Goal: Task Accomplishment & Management: Use online tool/utility

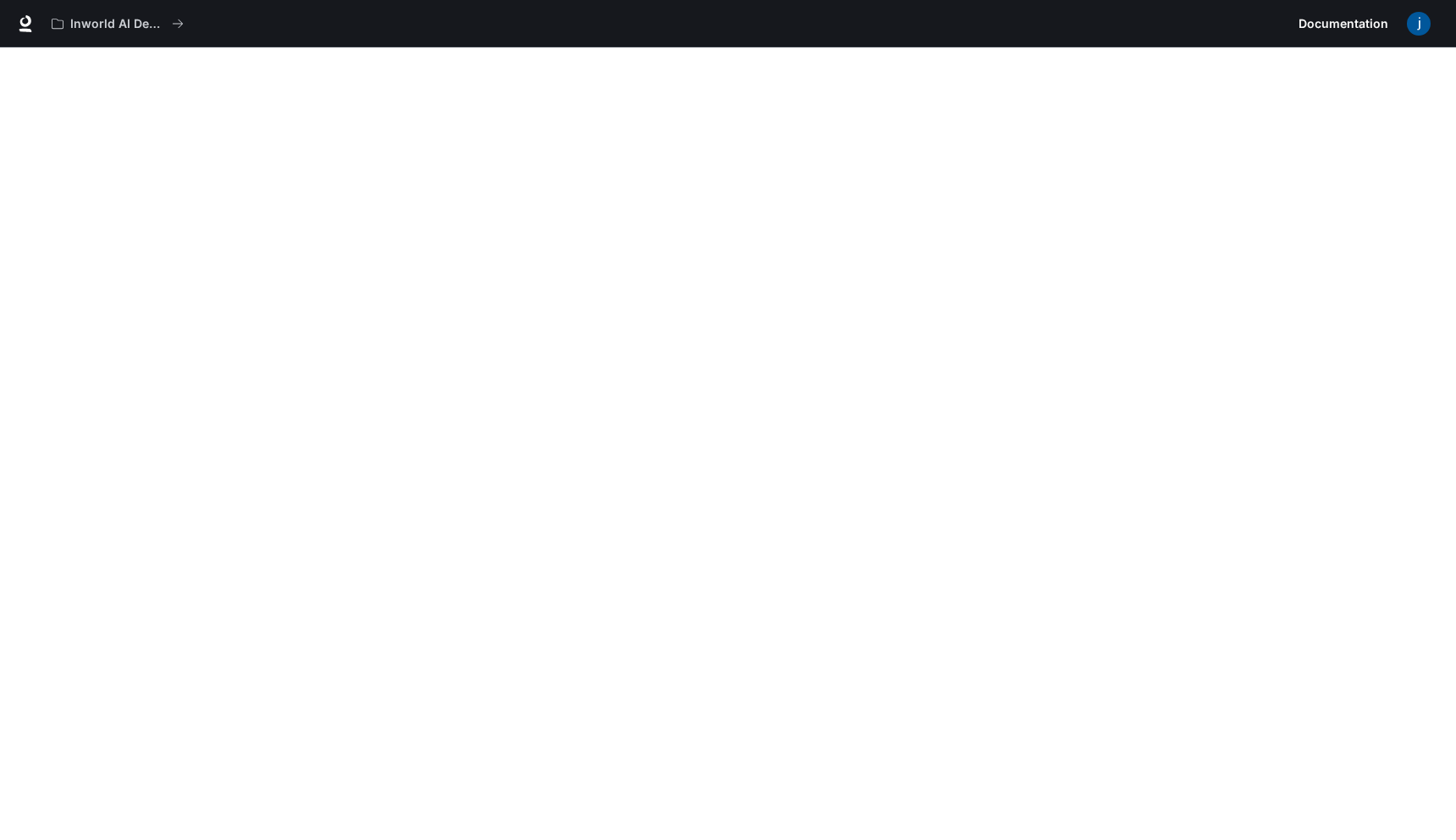
click at [1412, 21] on img "button" at bounding box center [1418, 23] width 23 height 23
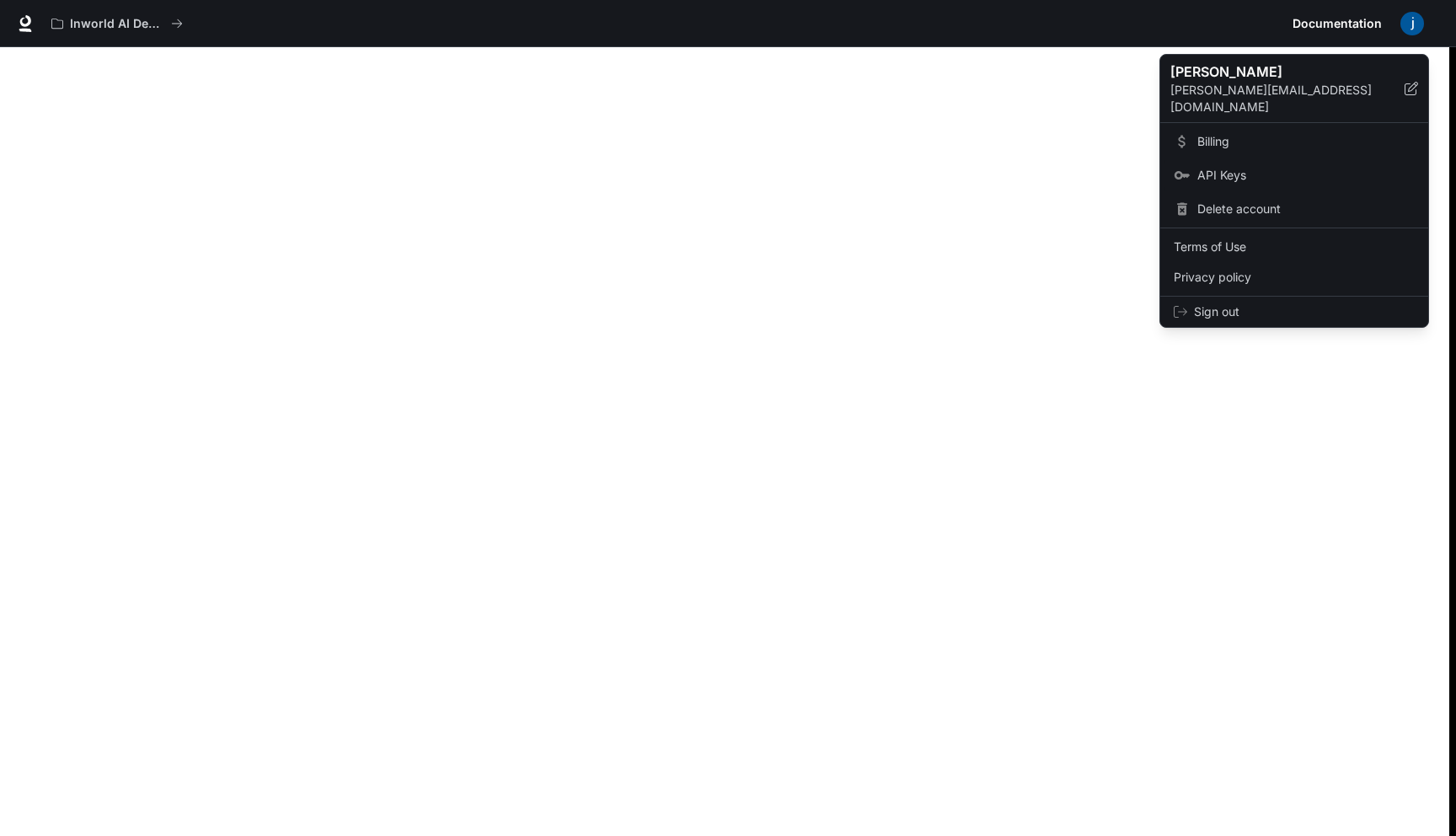
click at [1218, 167] on span "API Keys" at bounding box center [1306, 175] width 218 height 17
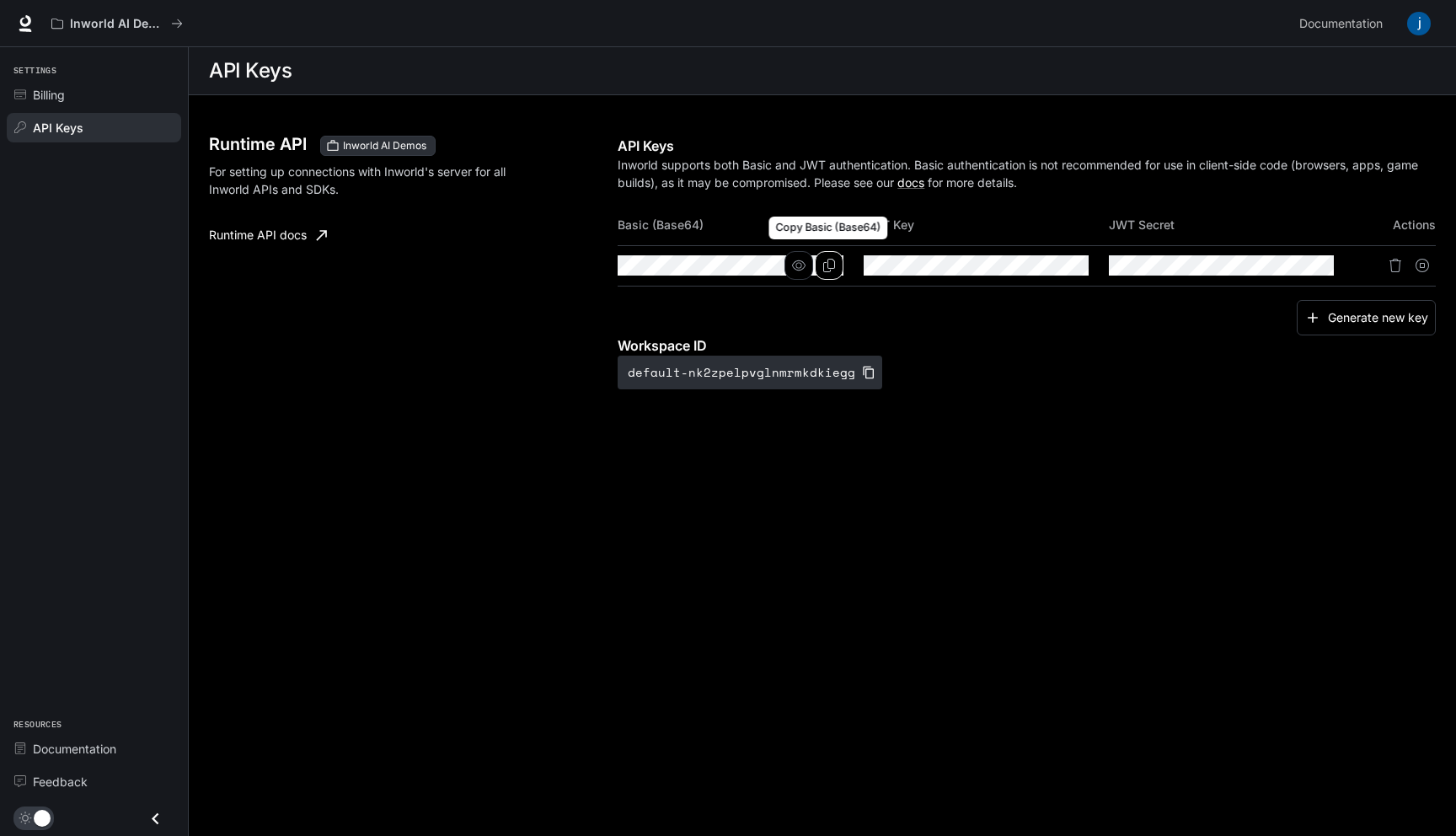
click at [829, 266] on icon "Copy Basic (Base64)" at bounding box center [829, 265] width 14 height 14
click at [1323, 22] on span "Documentation" at bounding box center [1340, 24] width 84 height 21
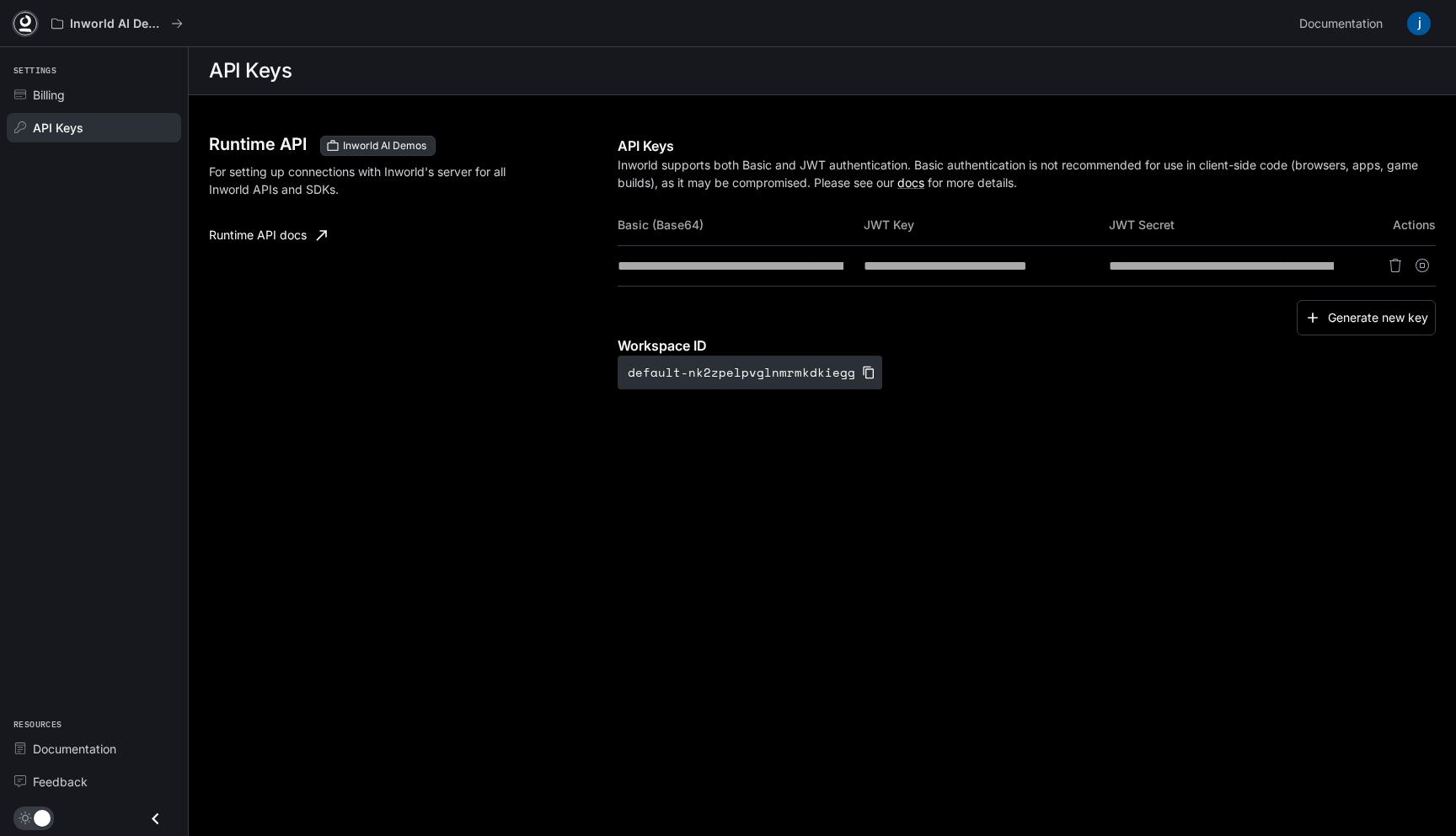
click at [27, 25] on icon at bounding box center [25, 21] width 11 height 12
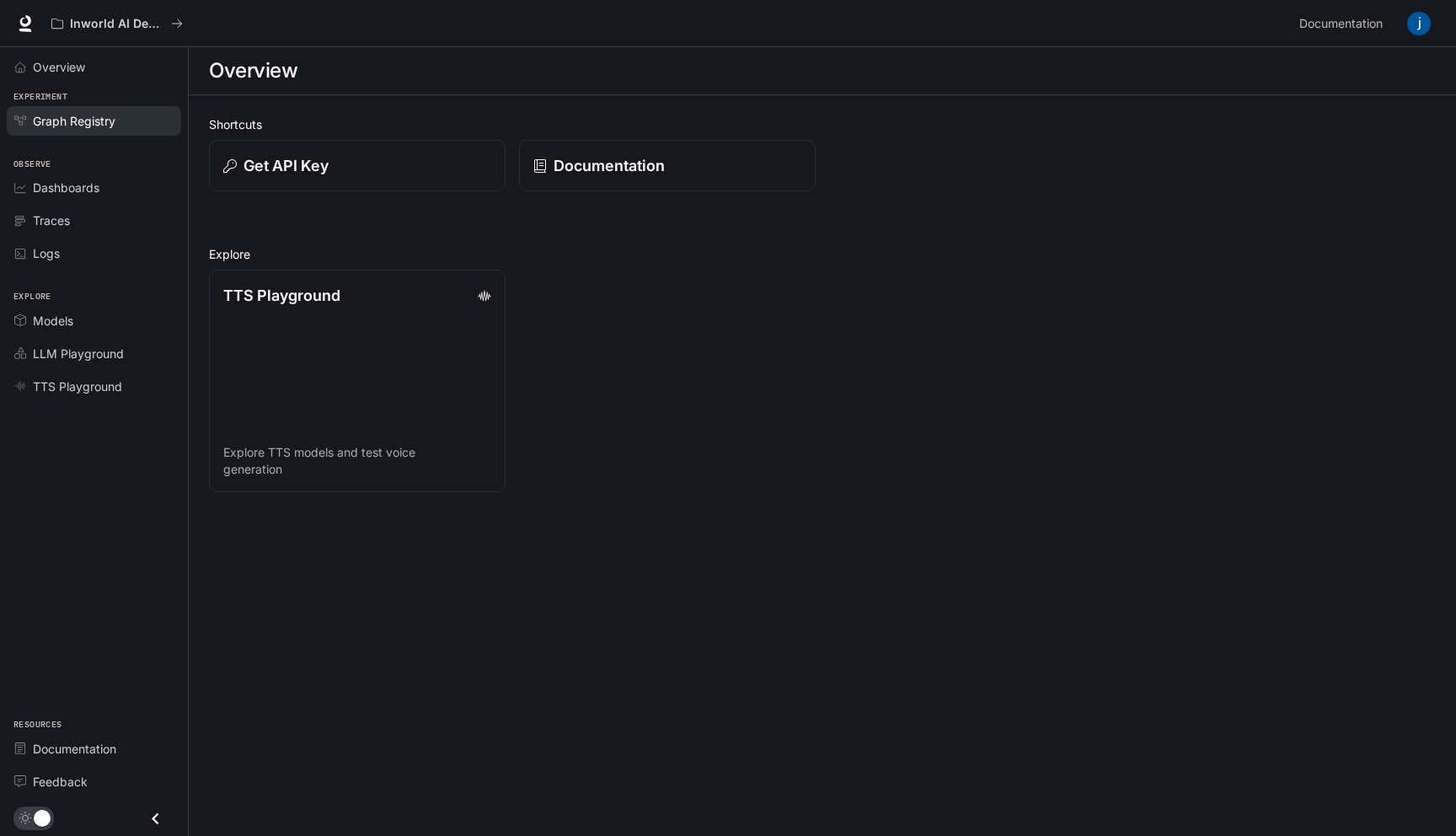
click at [73, 124] on span "Graph Registry" at bounding box center [74, 121] width 83 height 17
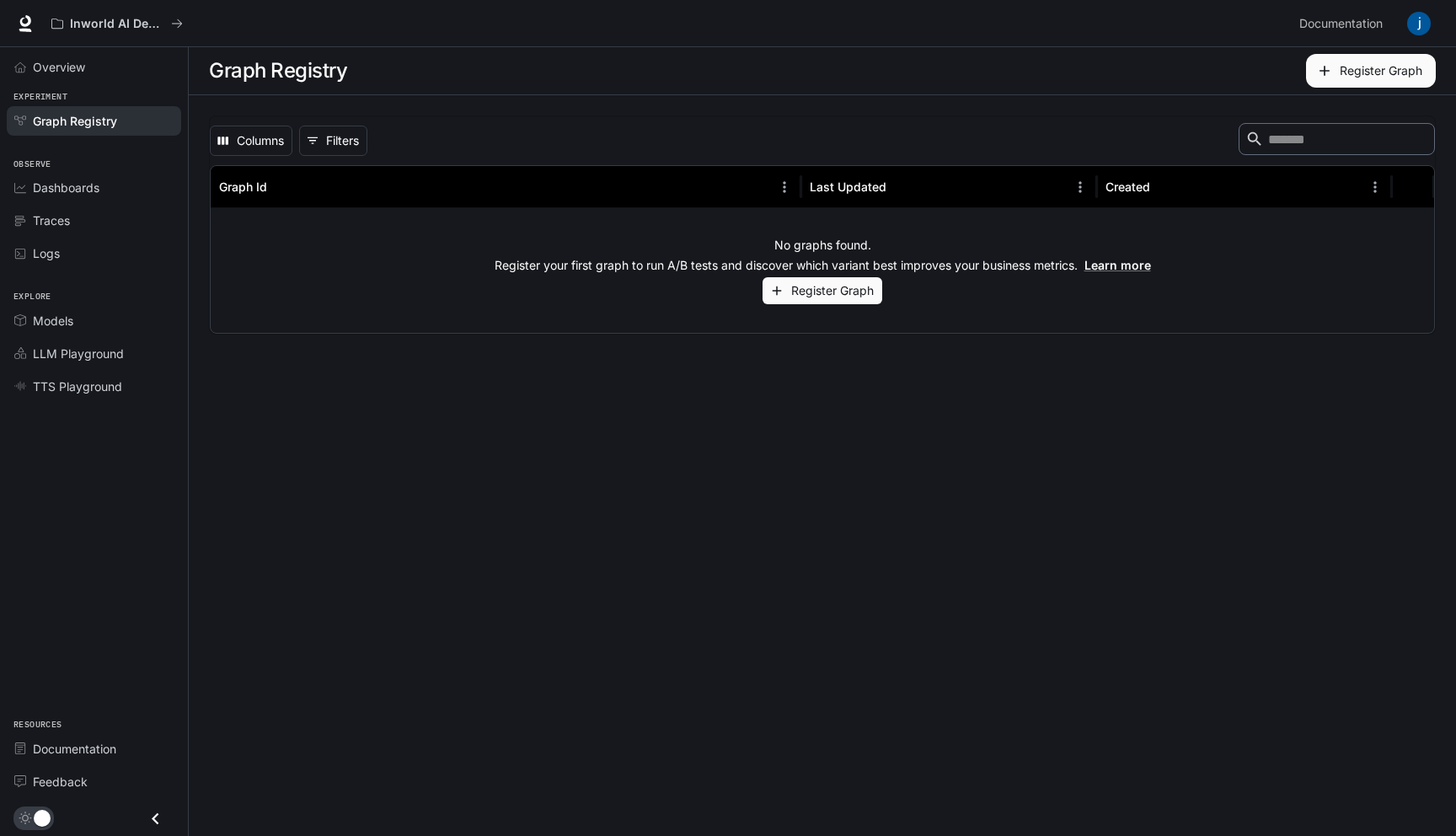
click at [793, 295] on button "Register Graph" at bounding box center [821, 291] width 120 height 28
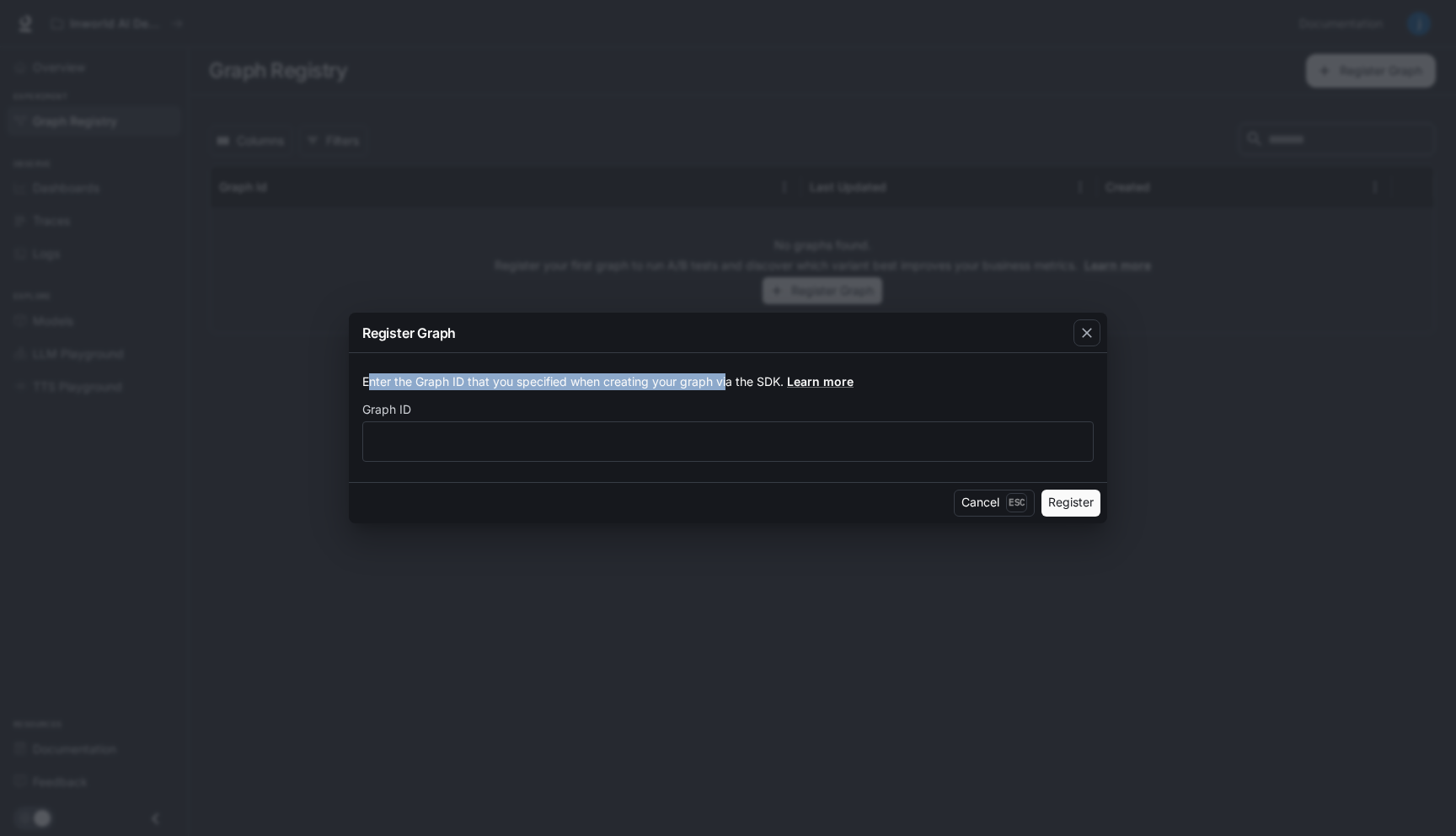
drag, startPoint x: 373, startPoint y: 384, endPoint x: 729, endPoint y: 385, distance: 356.0
click at [729, 385] on p "Enter the Graph ID that you specified when creating your graph via the SDK. Lea…" at bounding box center [728, 381] width 731 height 17
click at [816, 381] on link "Learn more" at bounding box center [819, 381] width 66 height 15
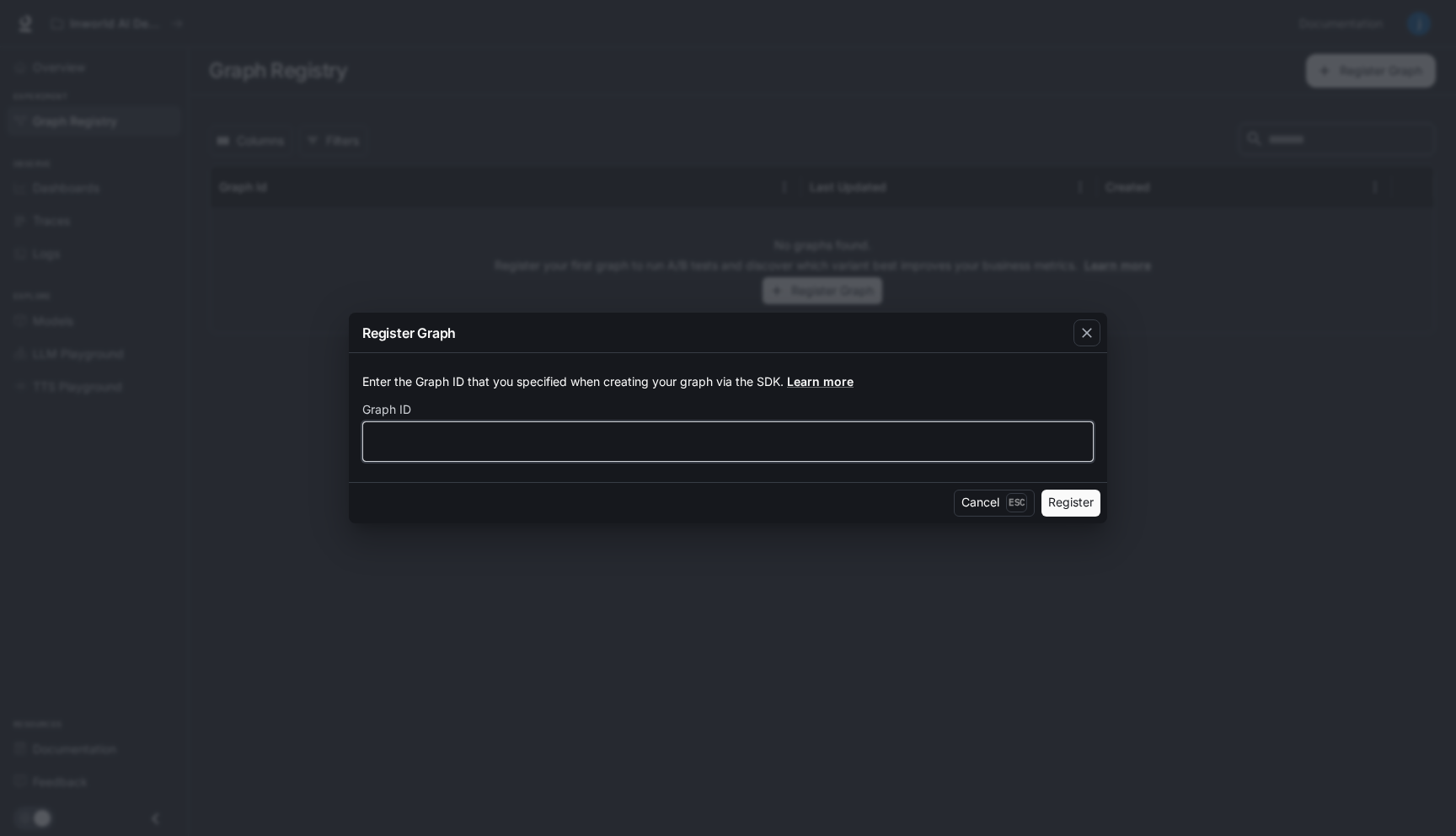
click at [647, 435] on input "text" at bounding box center [728, 440] width 730 height 17
paste input "**********"
type input "**********"
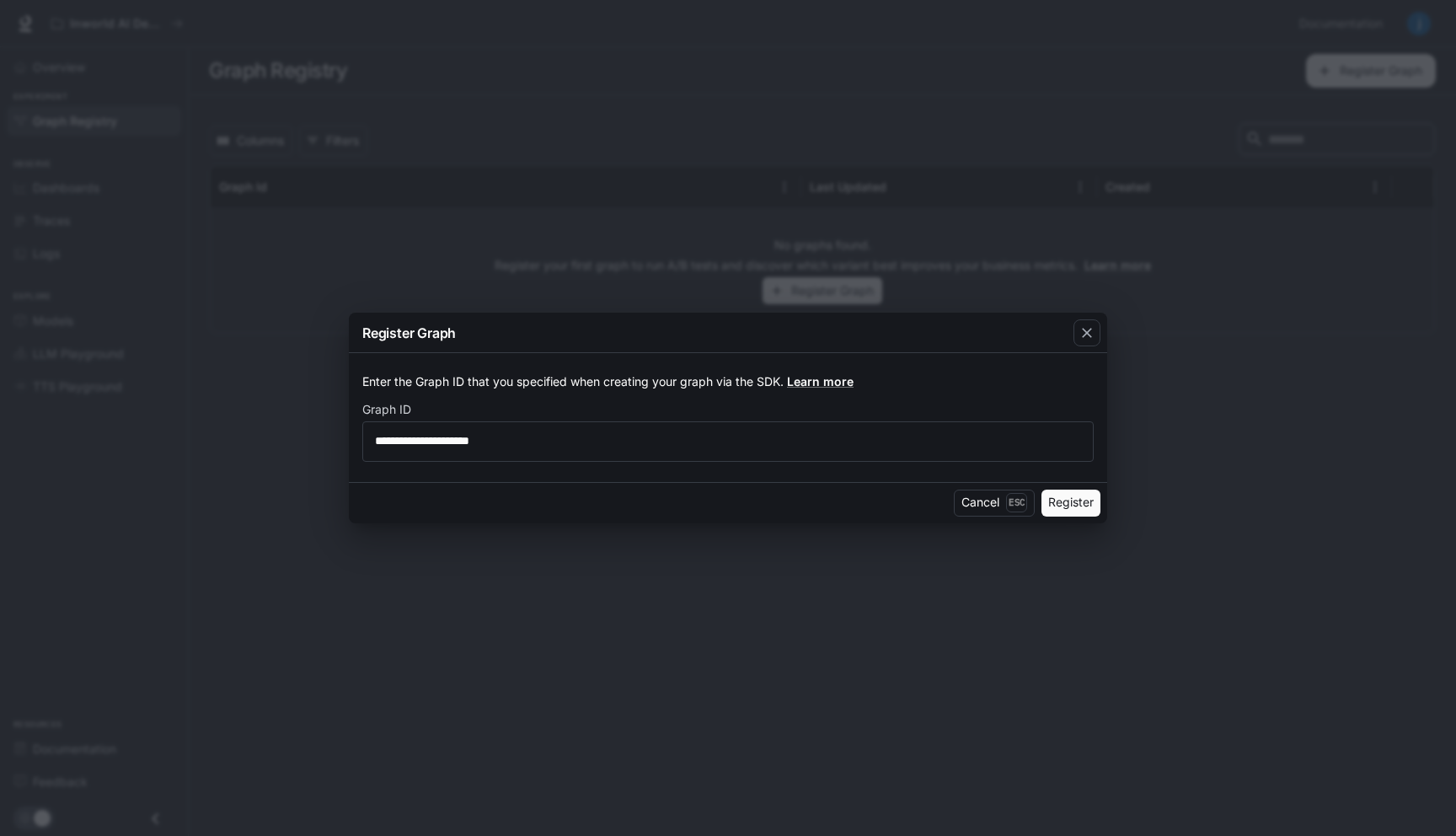
click at [1064, 505] on button "Register" at bounding box center [1070, 504] width 59 height 27
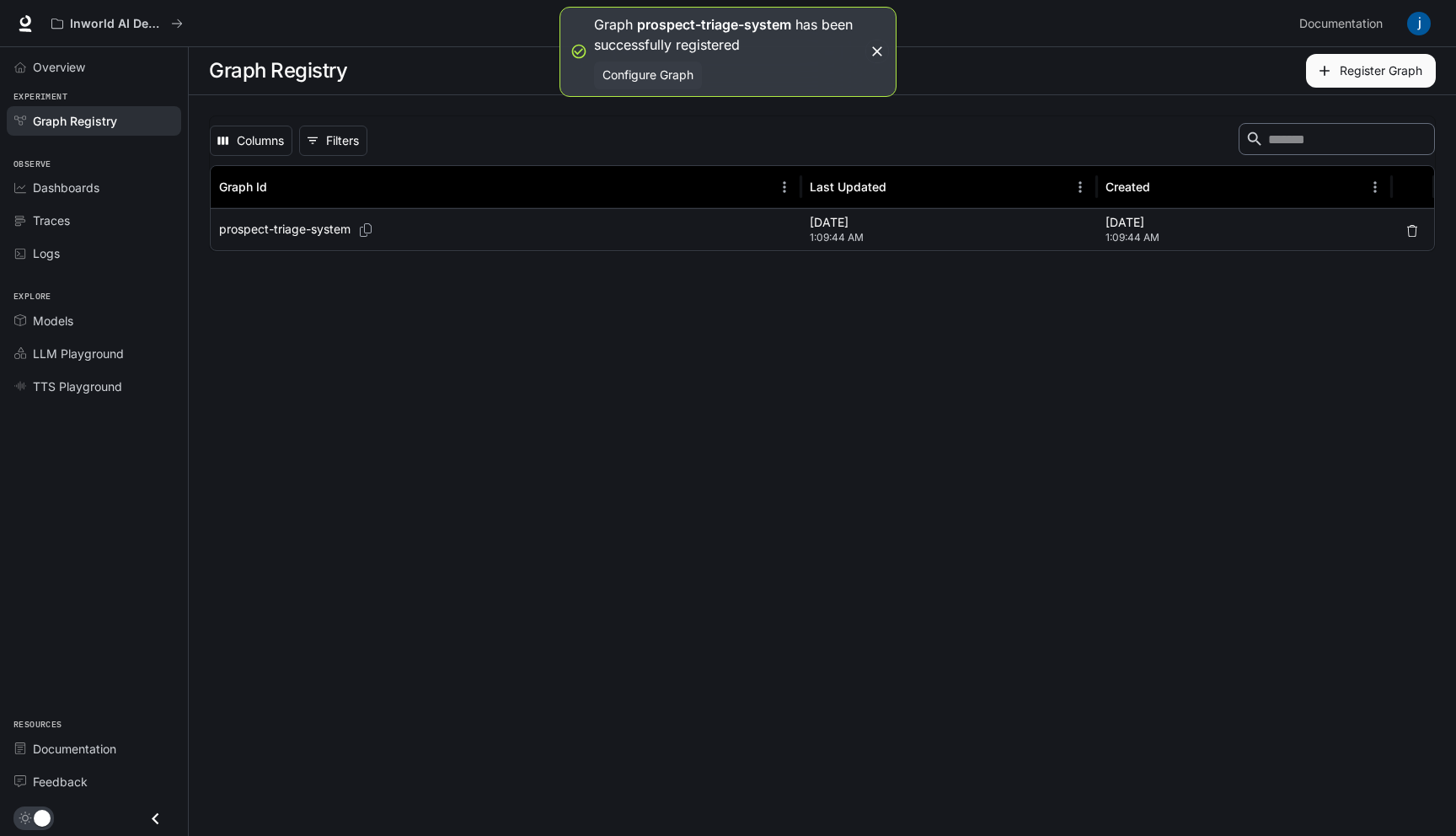
click at [315, 225] on p "prospect-triage-system" at bounding box center [284, 228] width 131 height 17
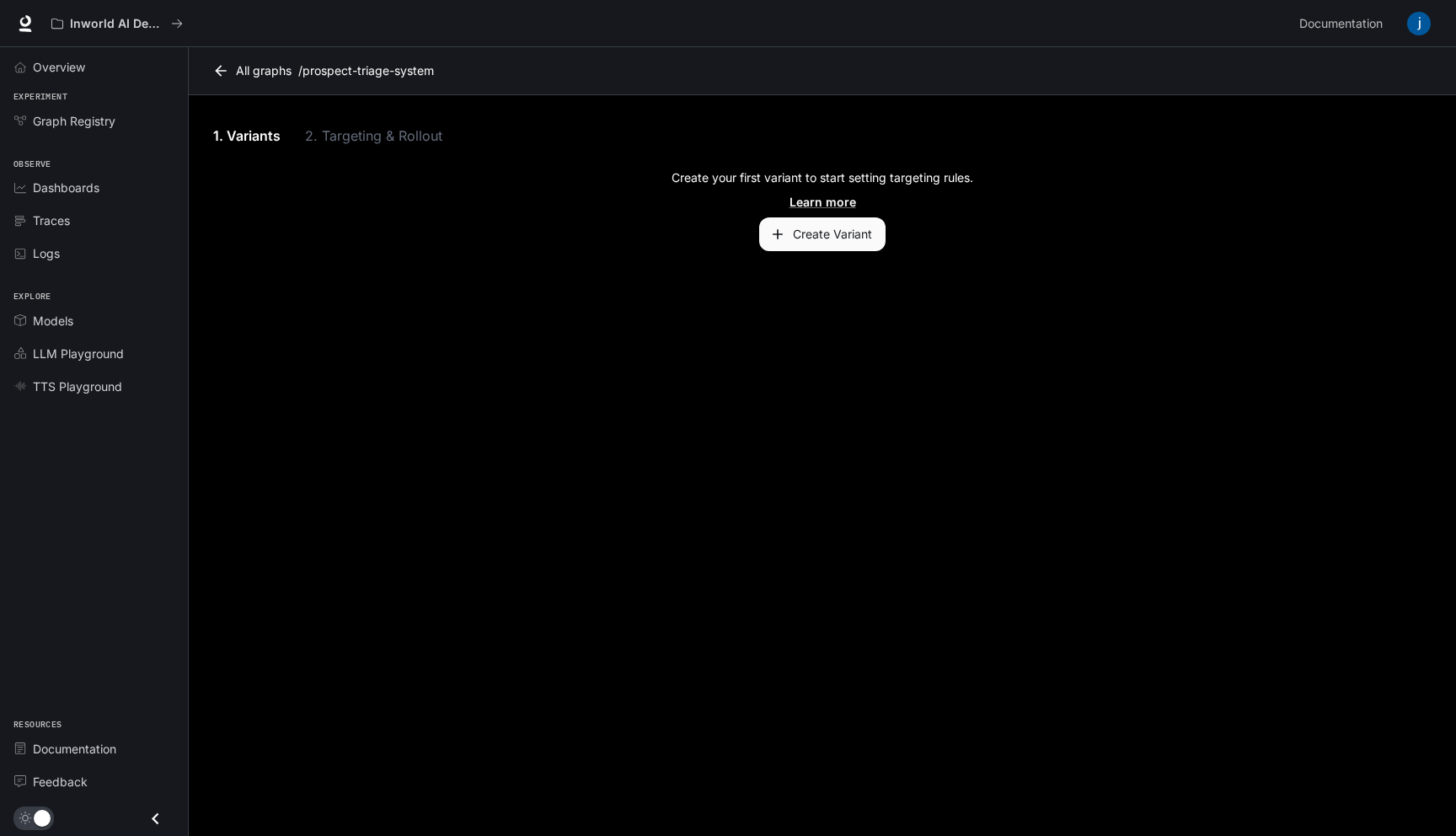
drag, startPoint x: 319, startPoint y: 135, endPoint x: 341, endPoint y: 135, distance: 22.0
click at [330, 135] on div "1. Variants 2. Targeting & Rollout" at bounding box center [822, 136] width 1227 height 41
click at [258, 141] on link "1. Variants" at bounding box center [247, 136] width 76 height 41
click at [230, 73] on link "All graphs" at bounding box center [254, 70] width 89 height 34
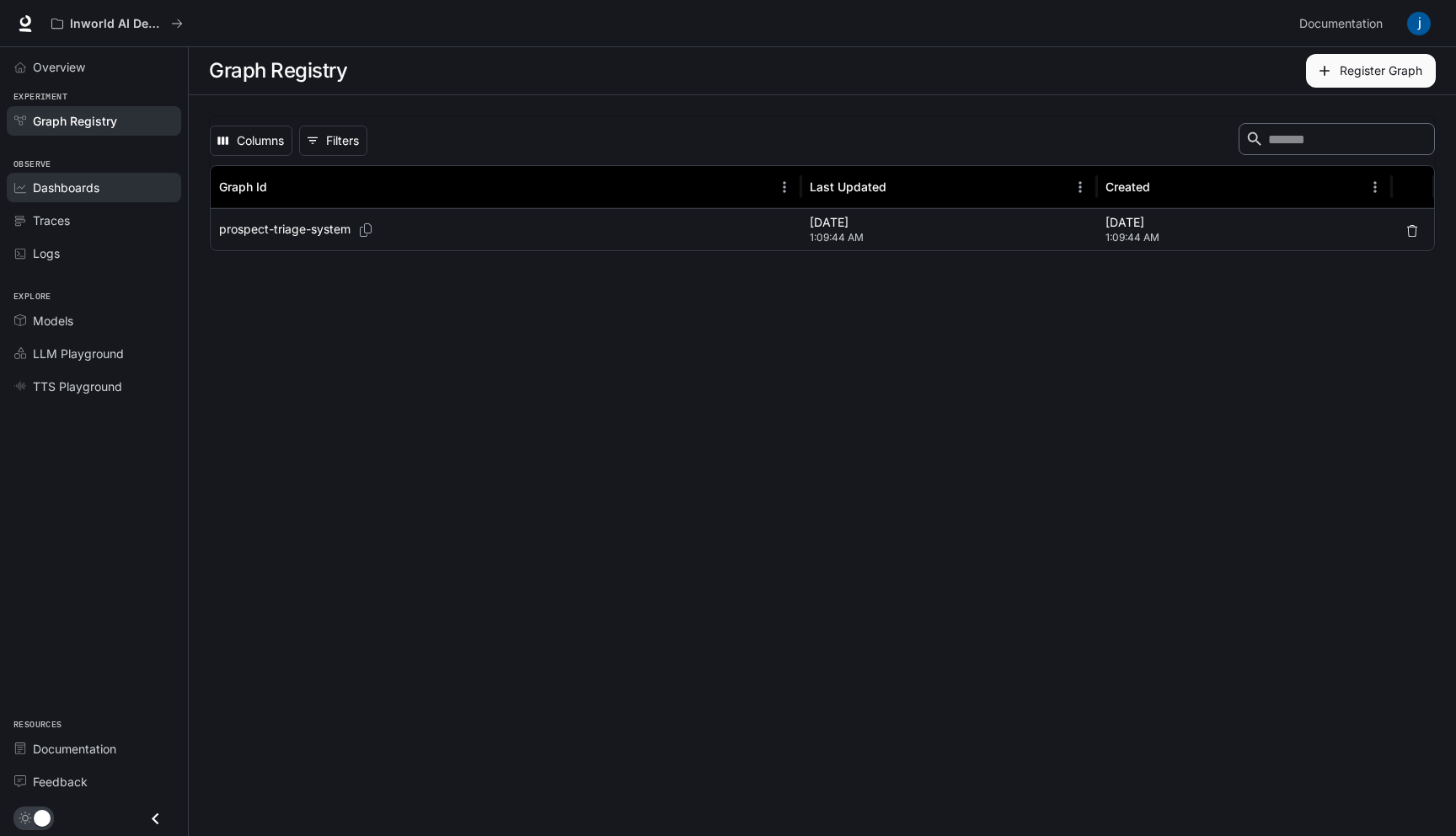
click at [75, 197] on link "Dashboards" at bounding box center [93, 188] width 174 height 29
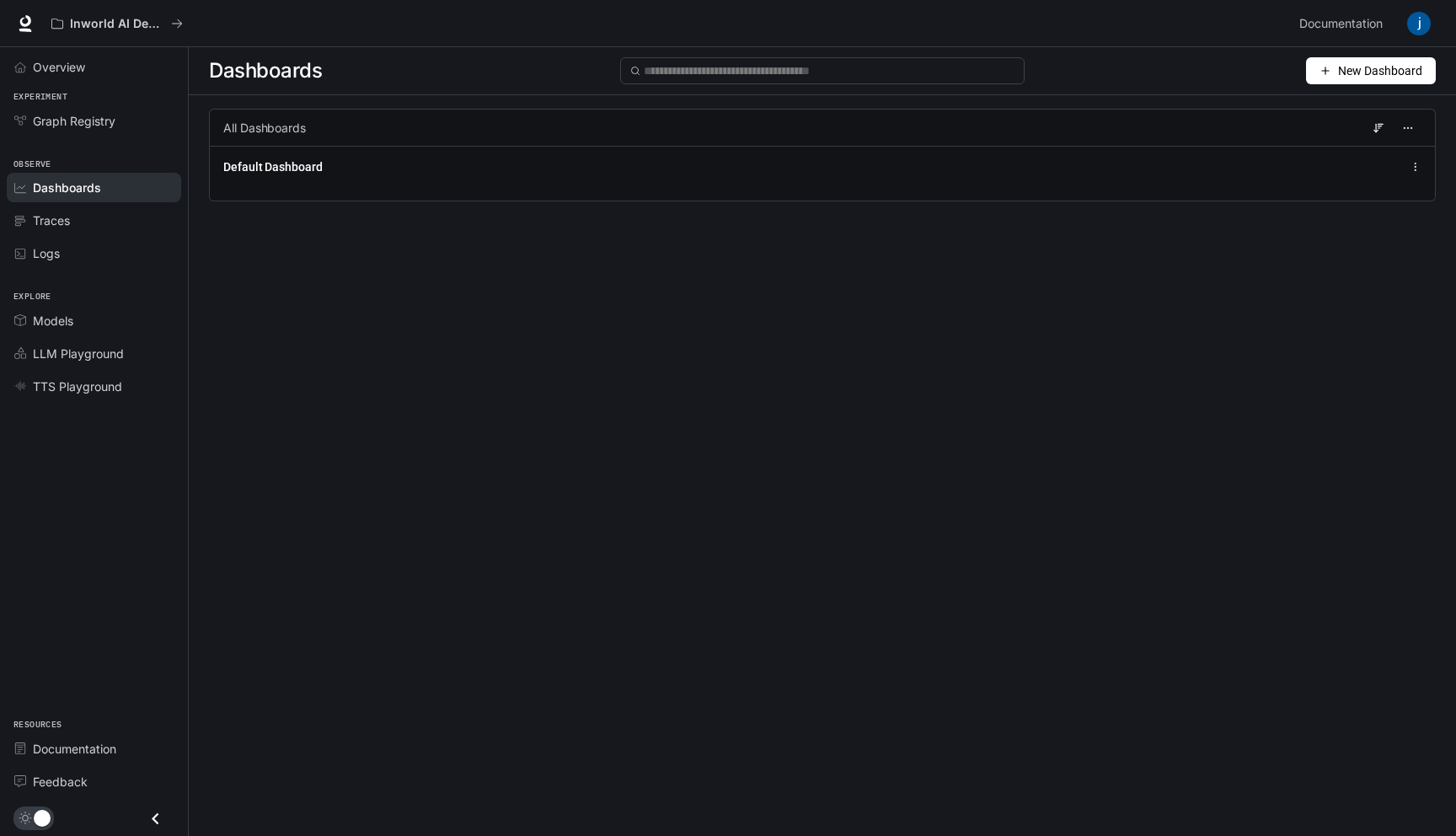
click at [79, 189] on span "Dashboards" at bounding box center [67, 188] width 68 height 17
click at [79, 218] on div "Traces" at bounding box center [103, 221] width 141 height 17
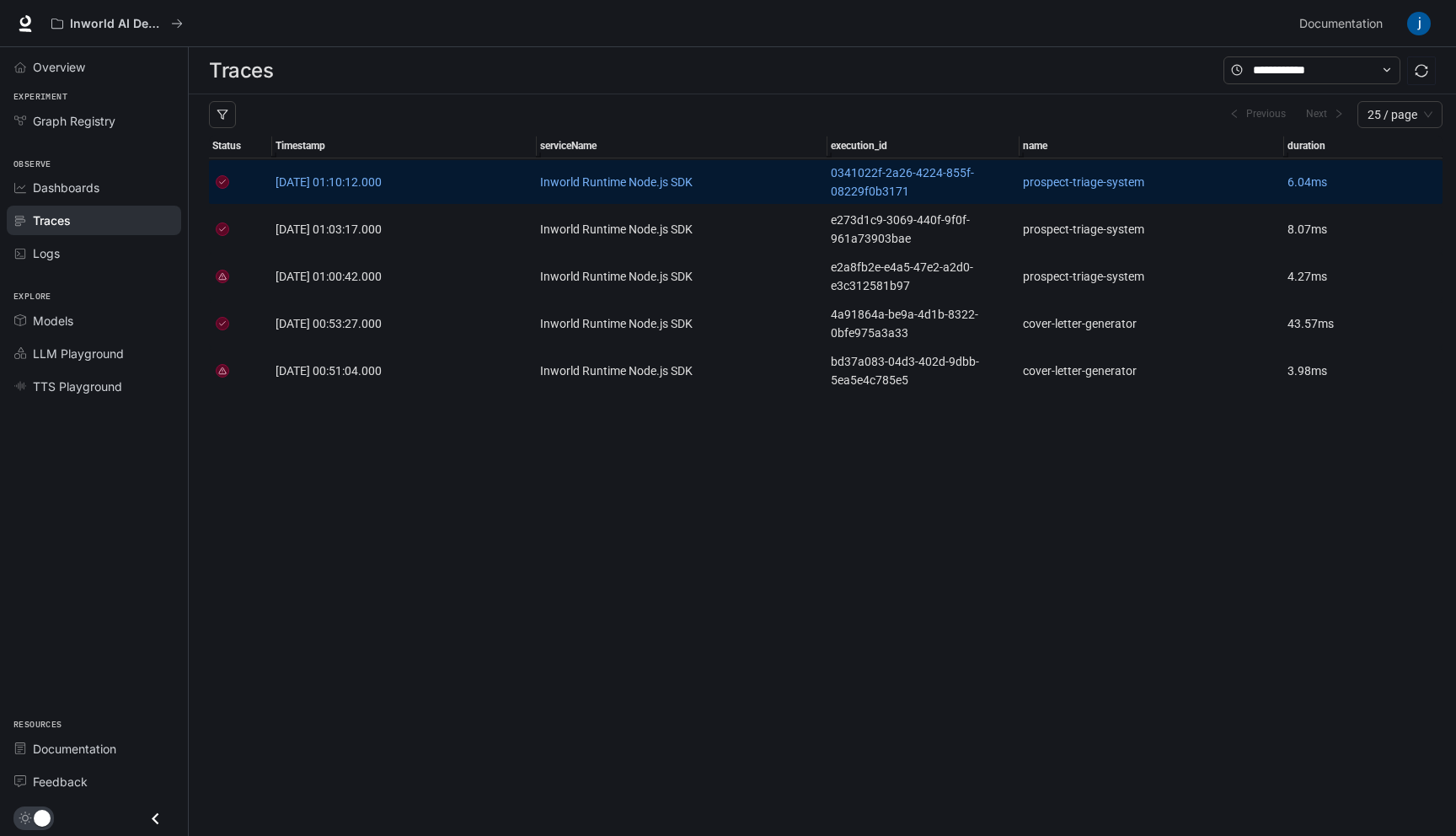
click at [382, 187] on span "[DATE] 01:10:12.000" at bounding box center [328, 182] width 106 height 14
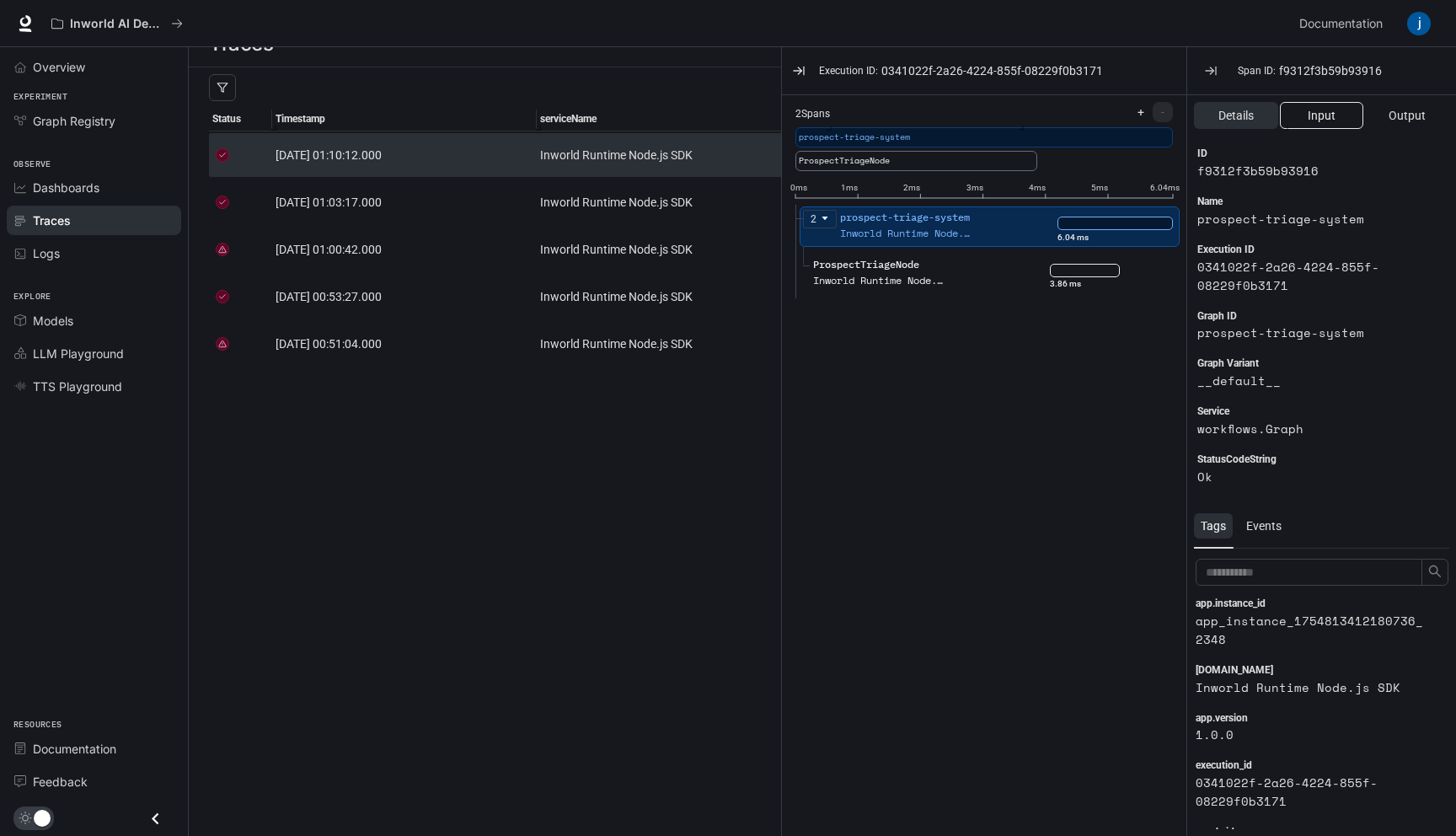
click at [1328, 117] on span "Input" at bounding box center [1321, 115] width 28 height 18
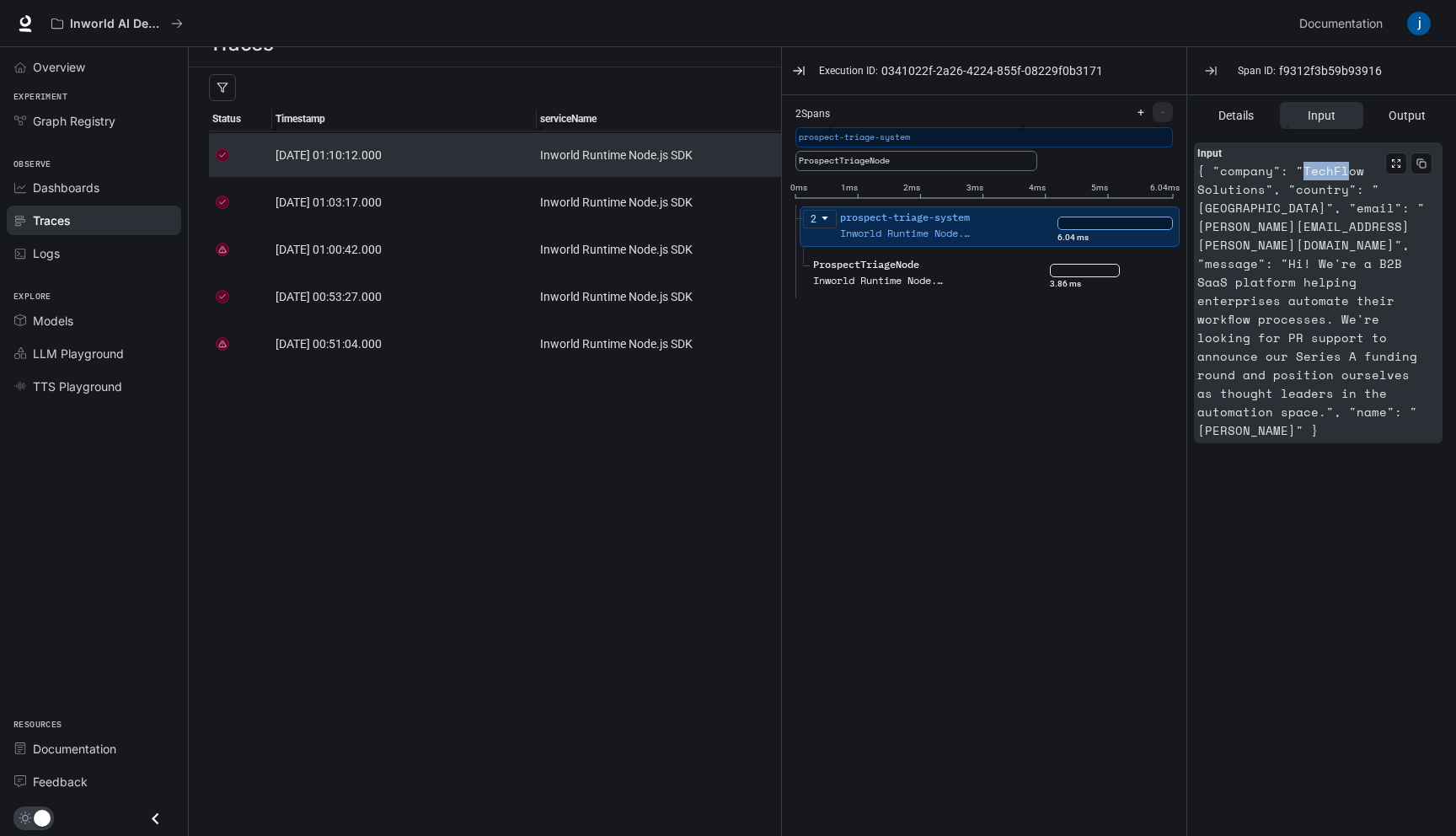
drag, startPoint x: 1334, startPoint y: 175, endPoint x: 1342, endPoint y: 176, distance: 8.1
click at [1342, 176] on article "{ "company": "TechFlow Solutions", "country": "[GEOGRAPHIC_DATA]", "email": "[P…" at bounding box center [1311, 300] width 228 height 278
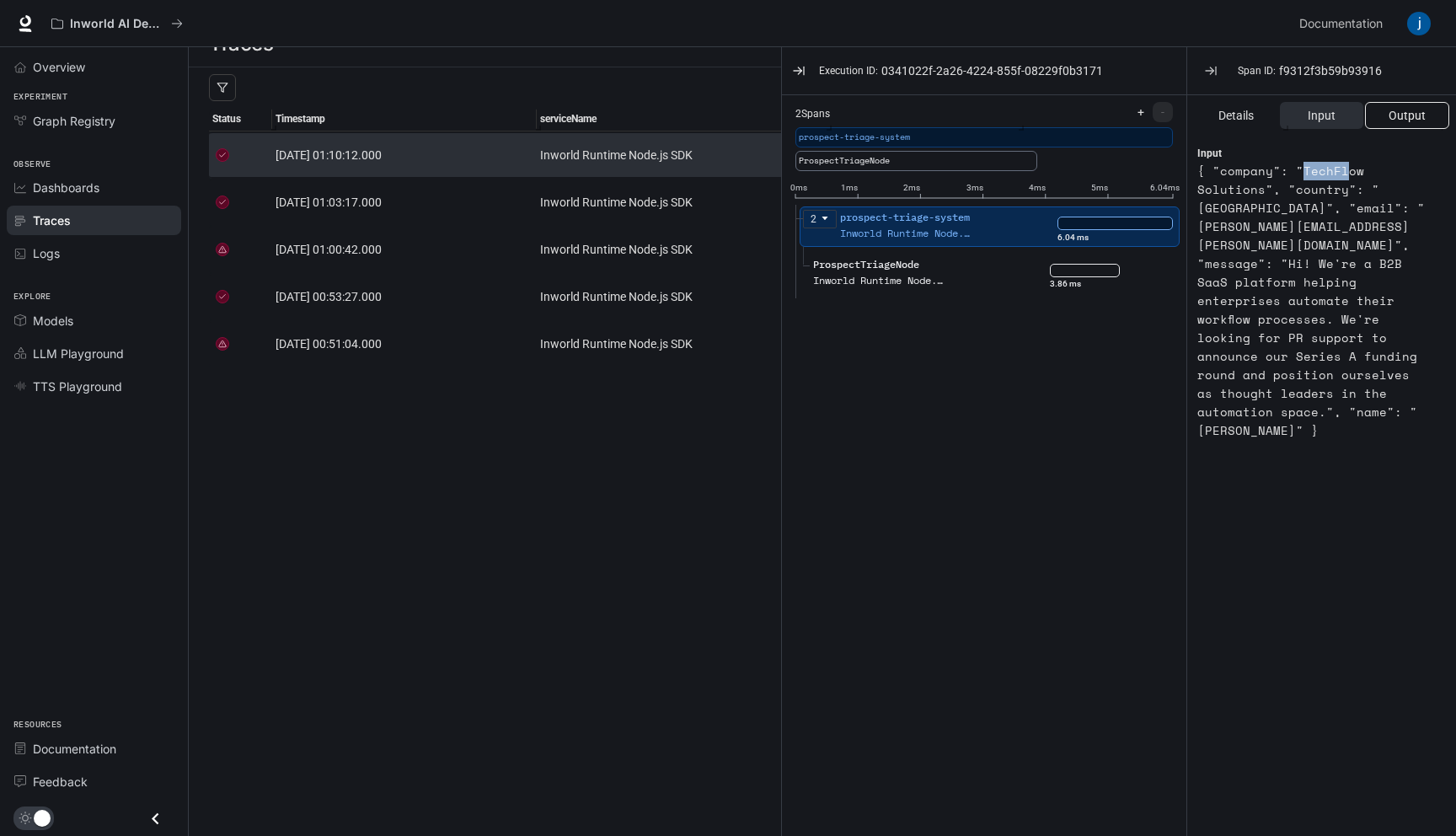
click at [1400, 117] on span "Output" at bounding box center [1406, 115] width 37 height 18
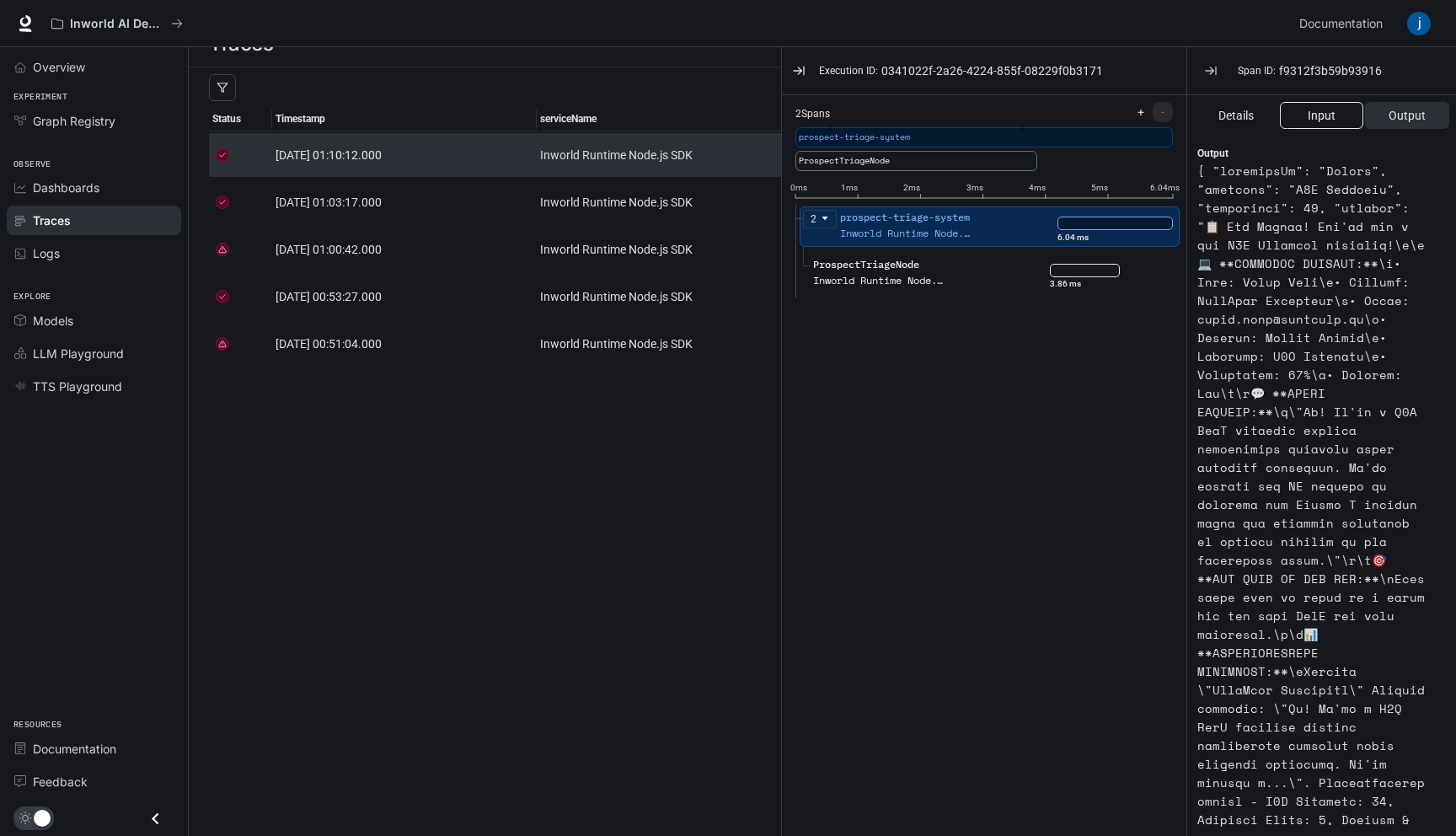
click at [1315, 120] on span "Input" at bounding box center [1321, 115] width 28 height 18
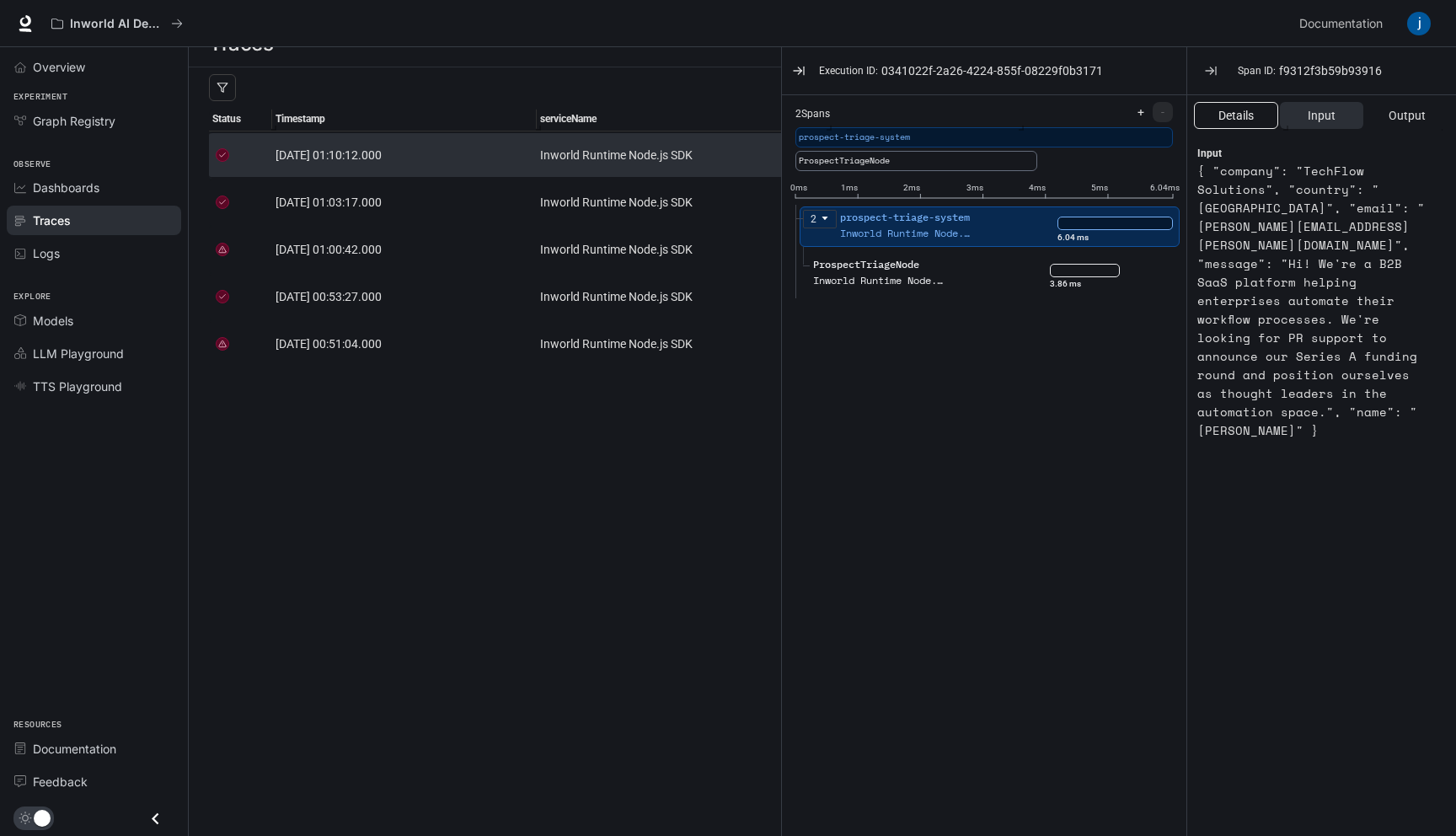
click at [1247, 126] on button "Details" at bounding box center [1235, 116] width 85 height 27
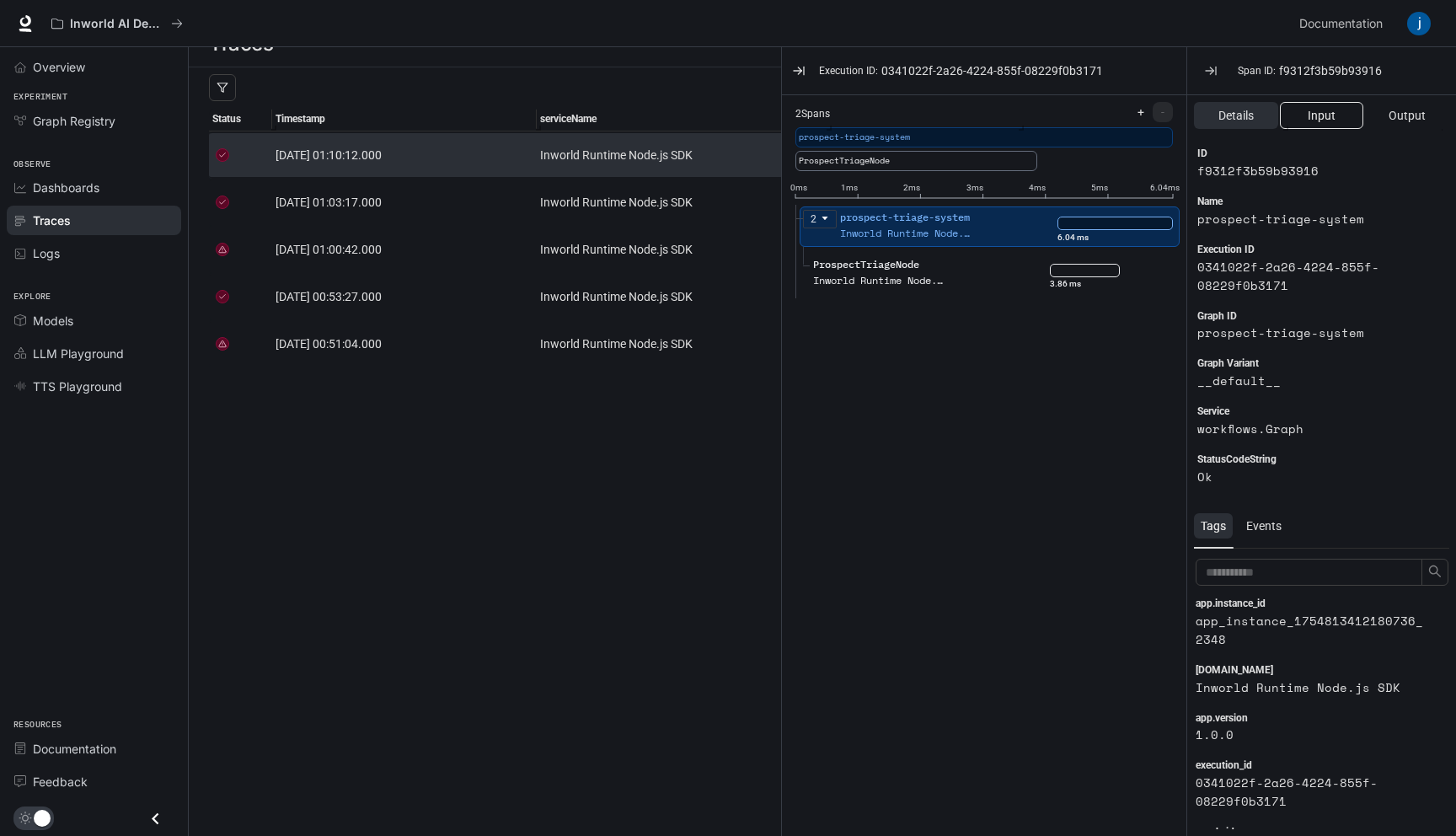
click at [1326, 122] on span "Input" at bounding box center [1321, 115] width 28 height 18
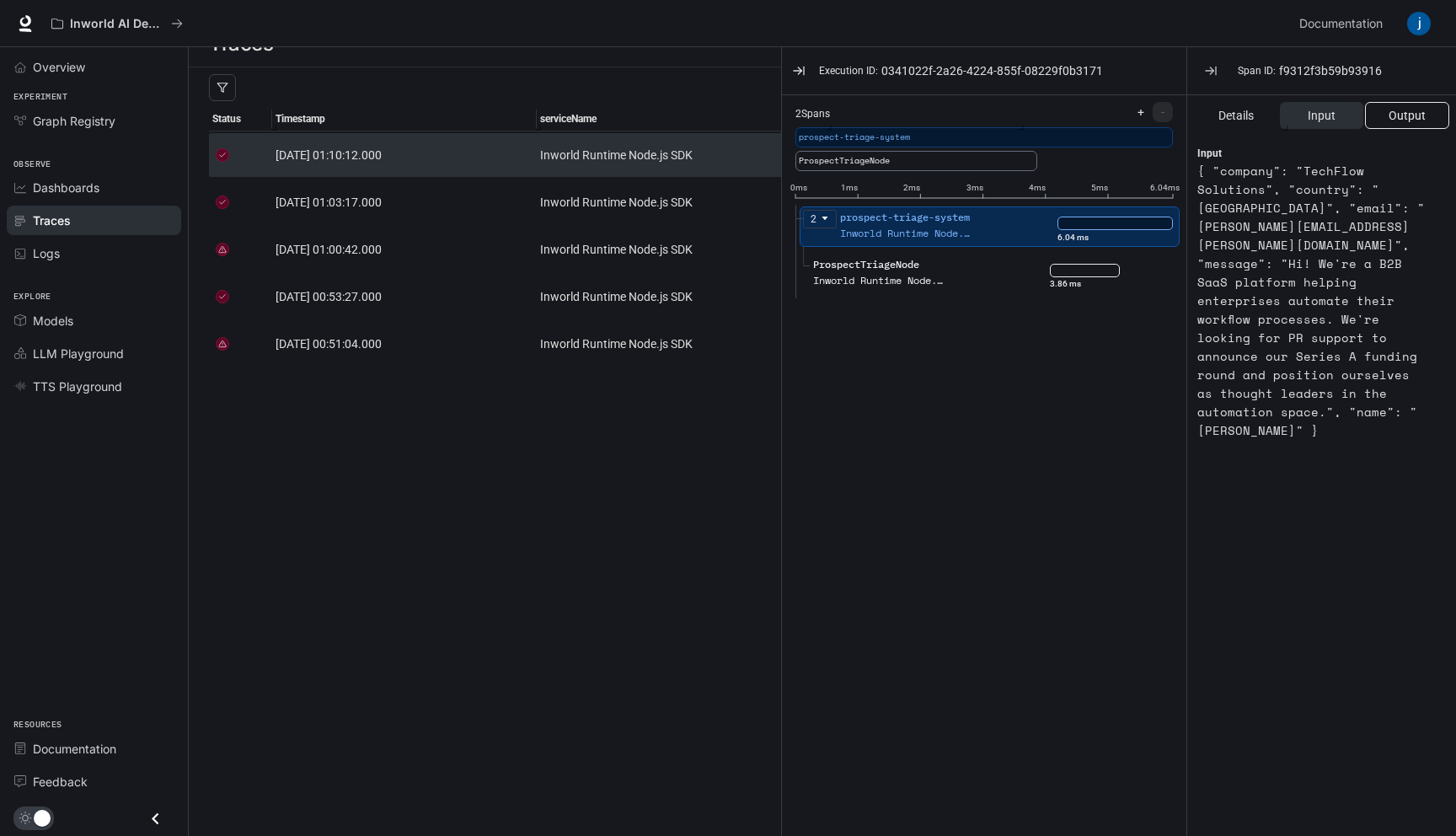
click at [1407, 120] on span "Output" at bounding box center [1406, 115] width 37 height 18
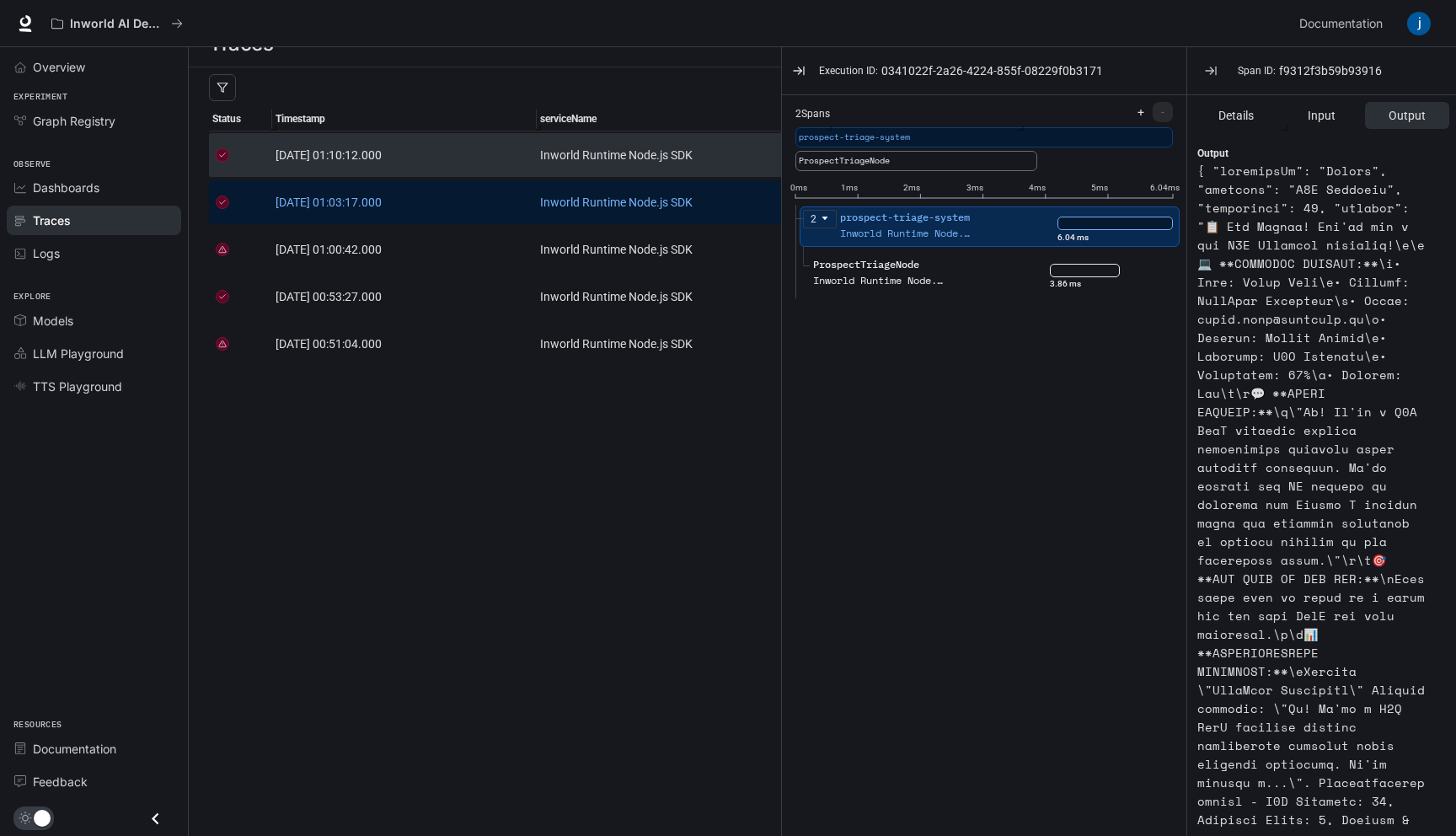
click at [591, 207] on link "Inworld Runtime Node.js SDK" at bounding box center [682, 201] width 284 height 18
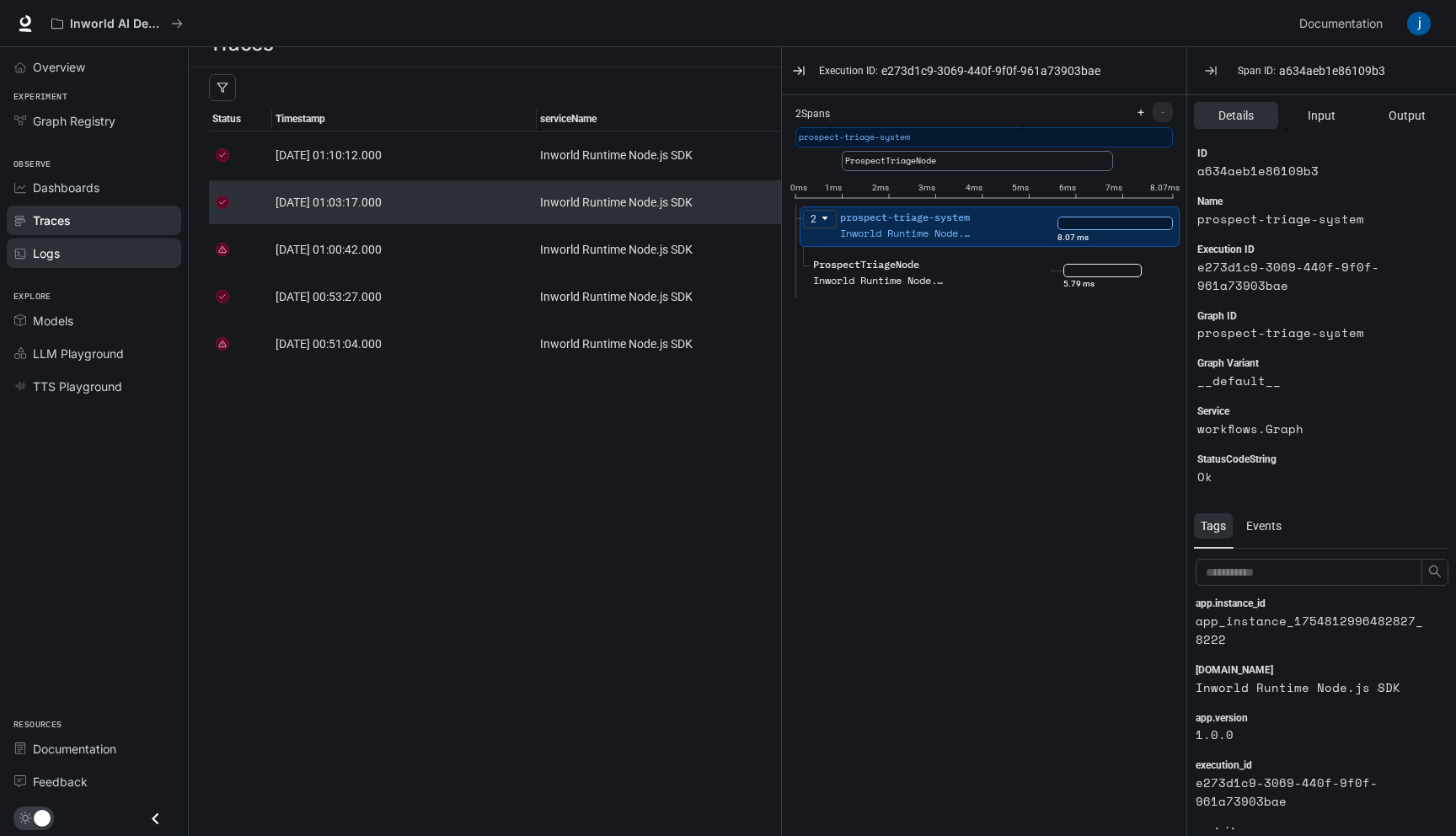
click at [59, 253] on span "Logs" at bounding box center [47, 253] width 27 height 17
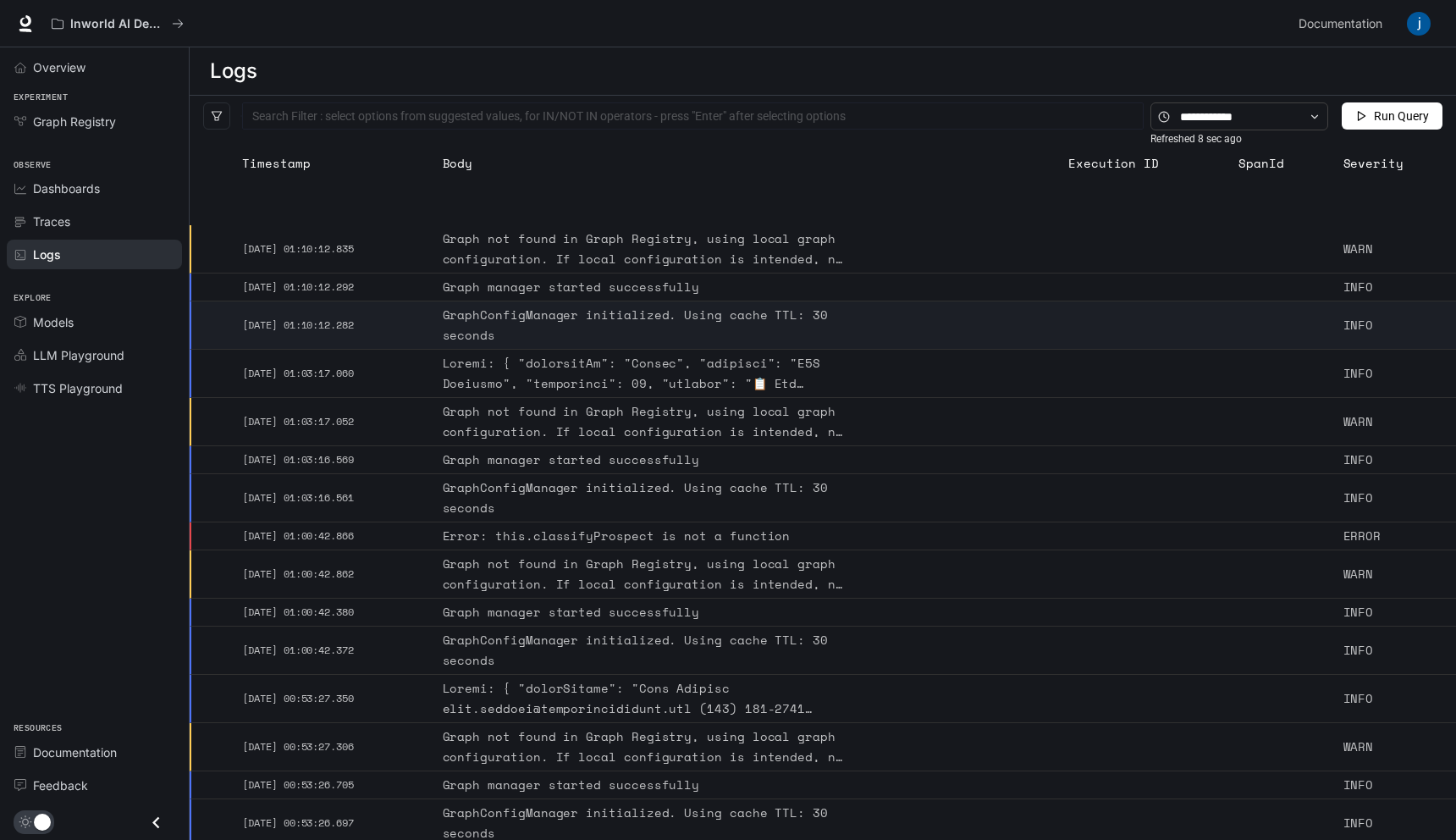
scroll to position [162, 0]
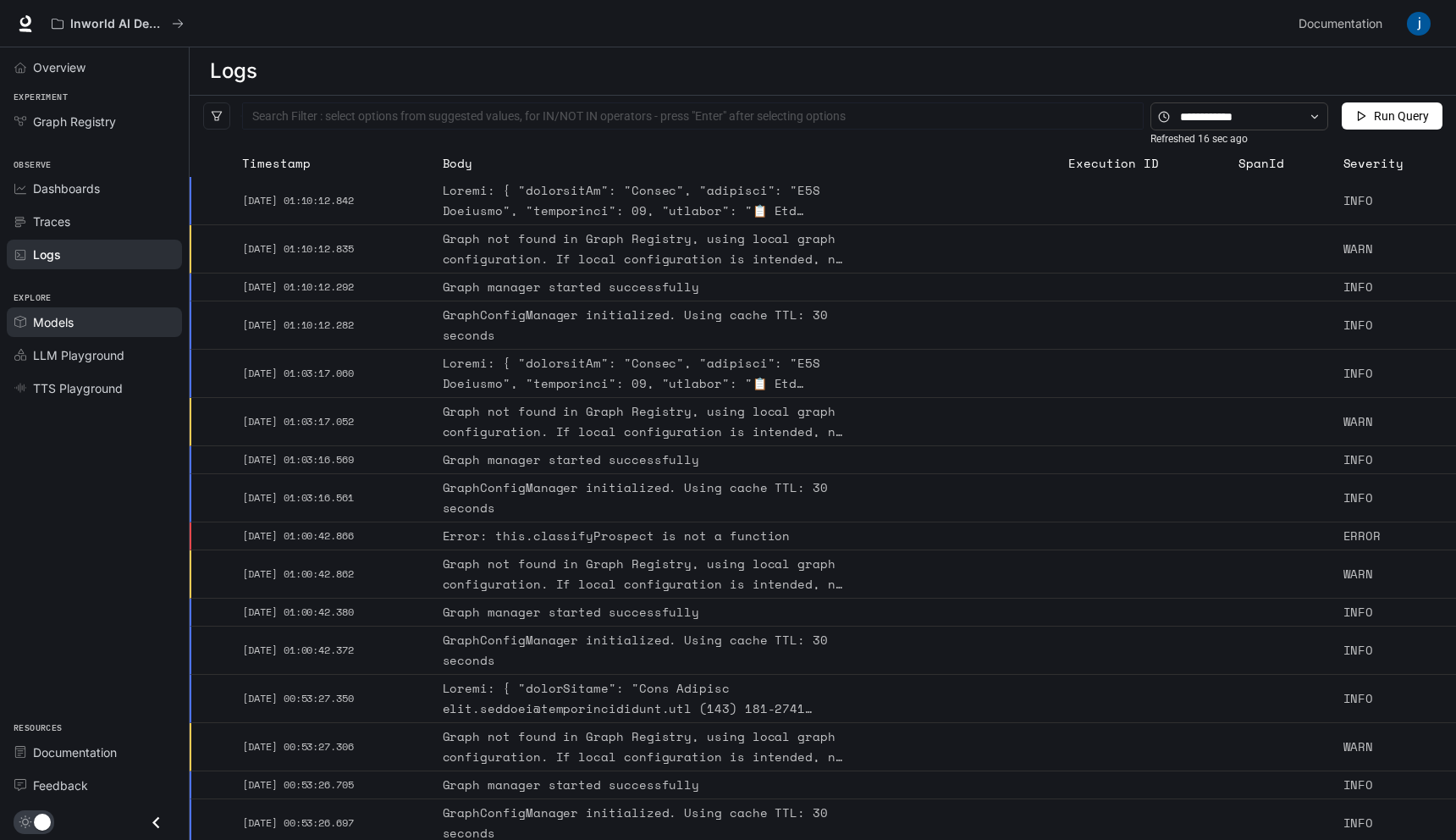
click at [44, 324] on span "Models" at bounding box center [54, 322] width 41 height 18
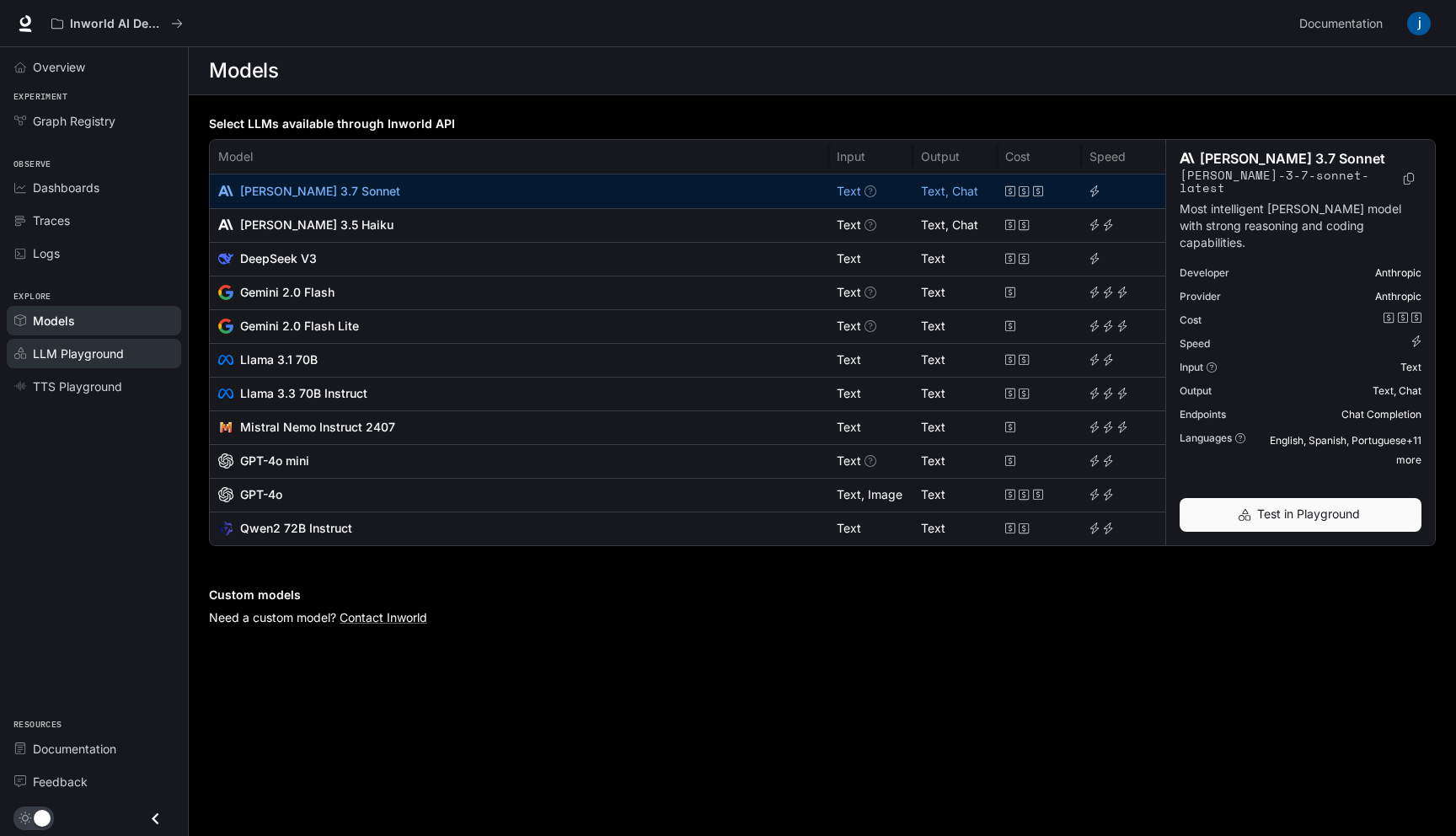
click at [48, 351] on span "LLM Playground" at bounding box center [79, 353] width 91 height 17
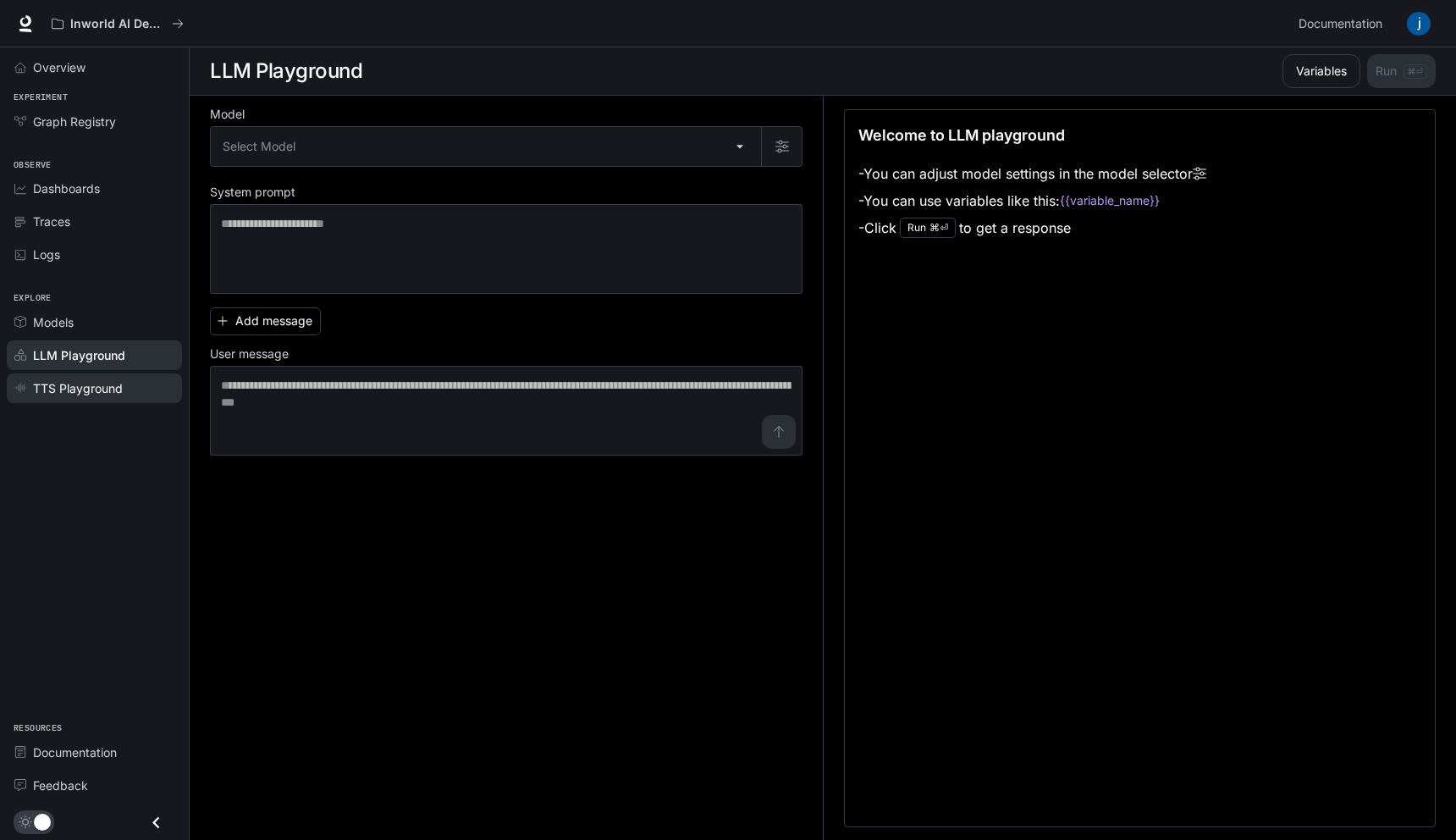
click at [71, 391] on span "TTS Playground" at bounding box center [78, 388] width 90 height 18
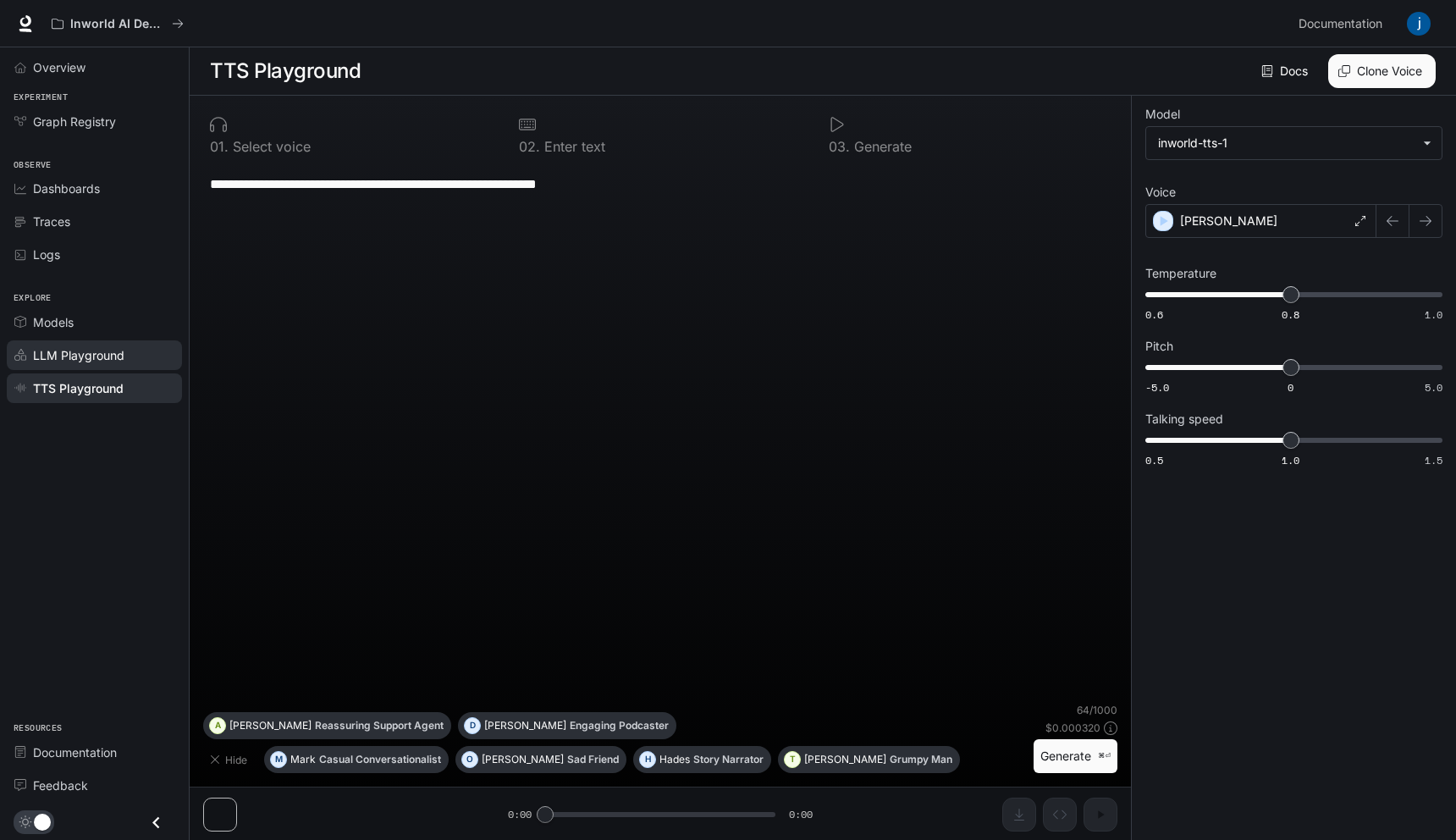
click at [78, 349] on span "LLM Playground" at bounding box center [79, 355] width 92 height 18
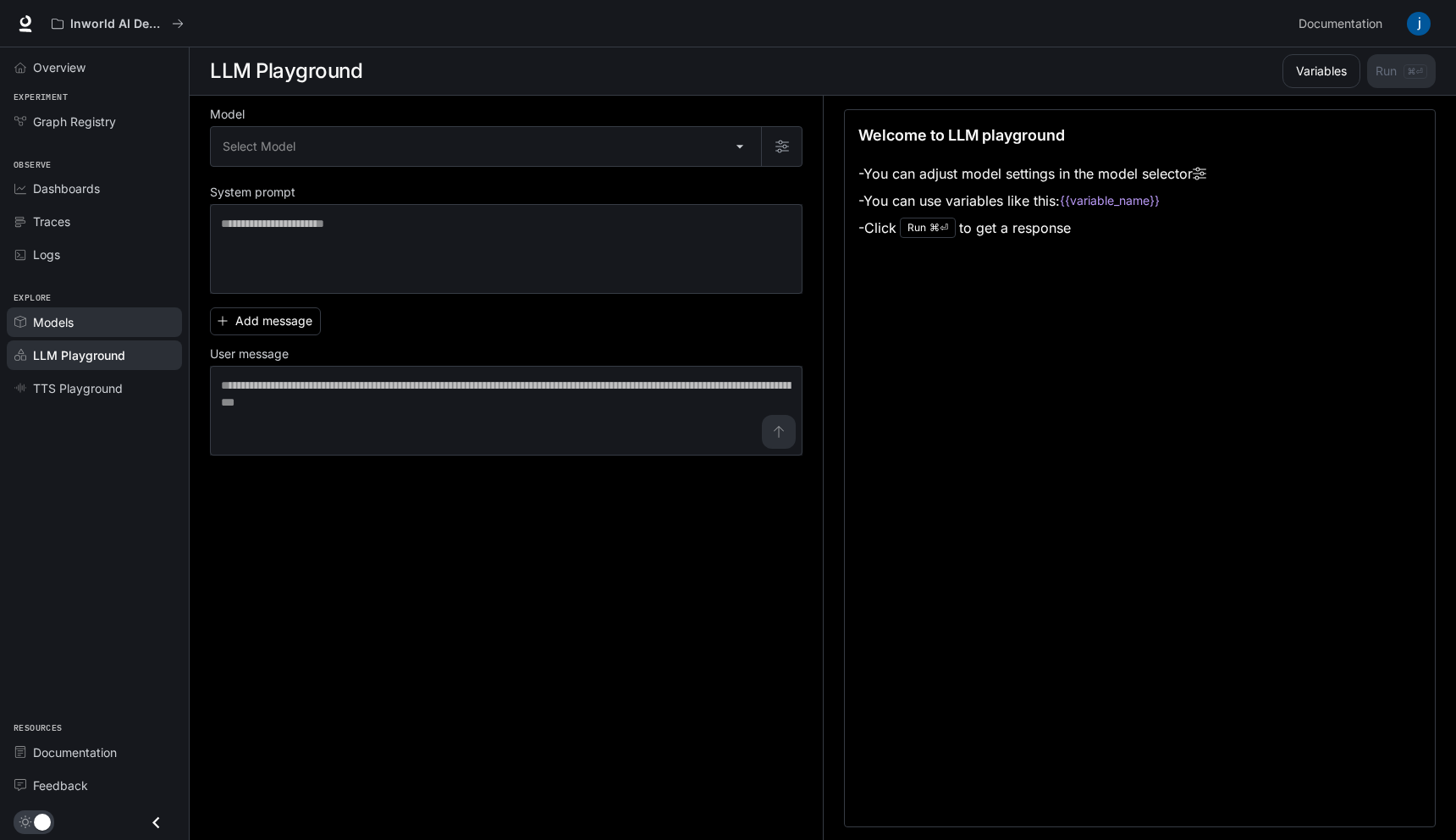
click at [89, 308] on link "Models" at bounding box center [94, 322] width 175 height 29
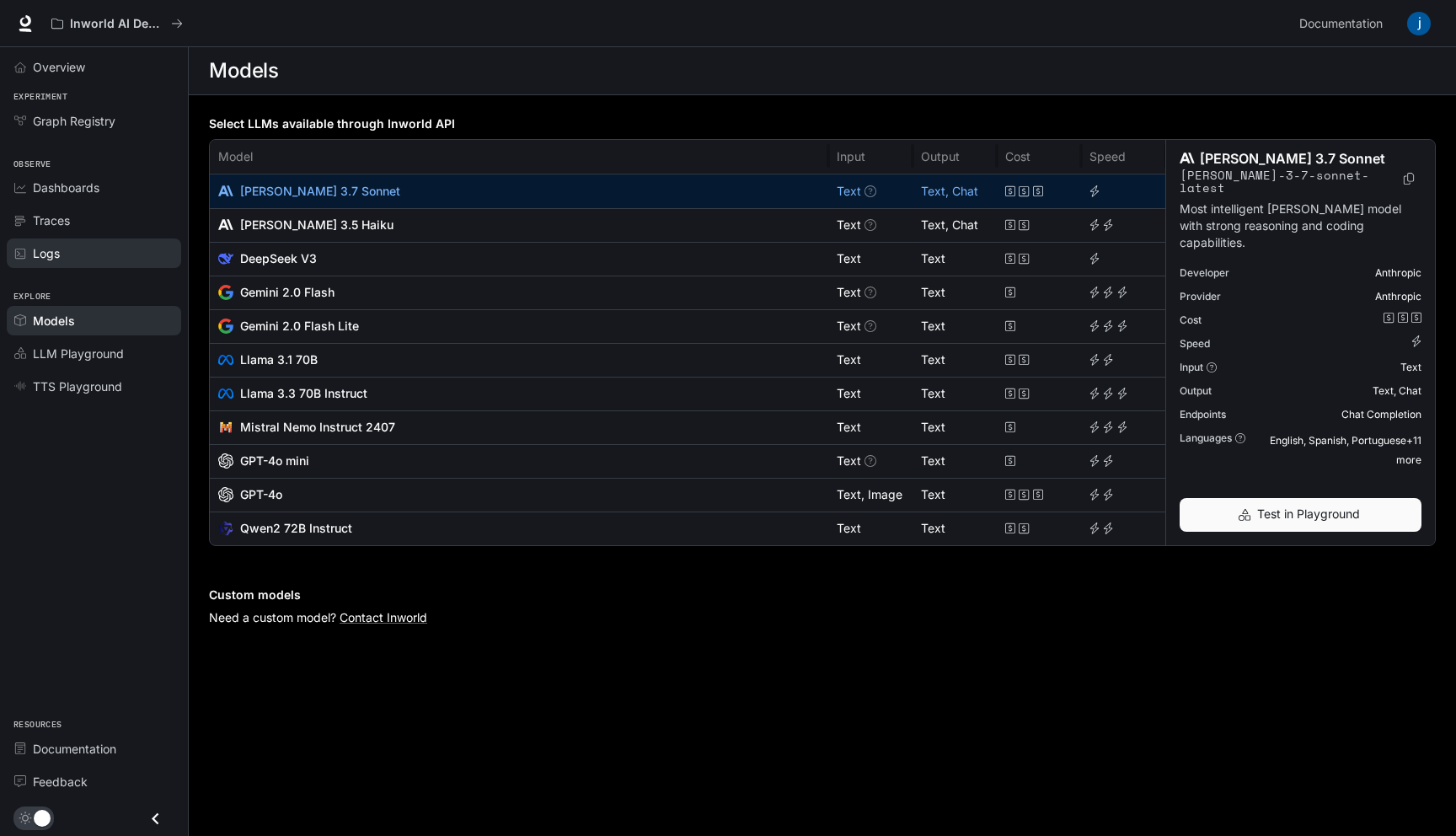
click at [62, 254] on div "Logs" at bounding box center [103, 253] width 141 height 17
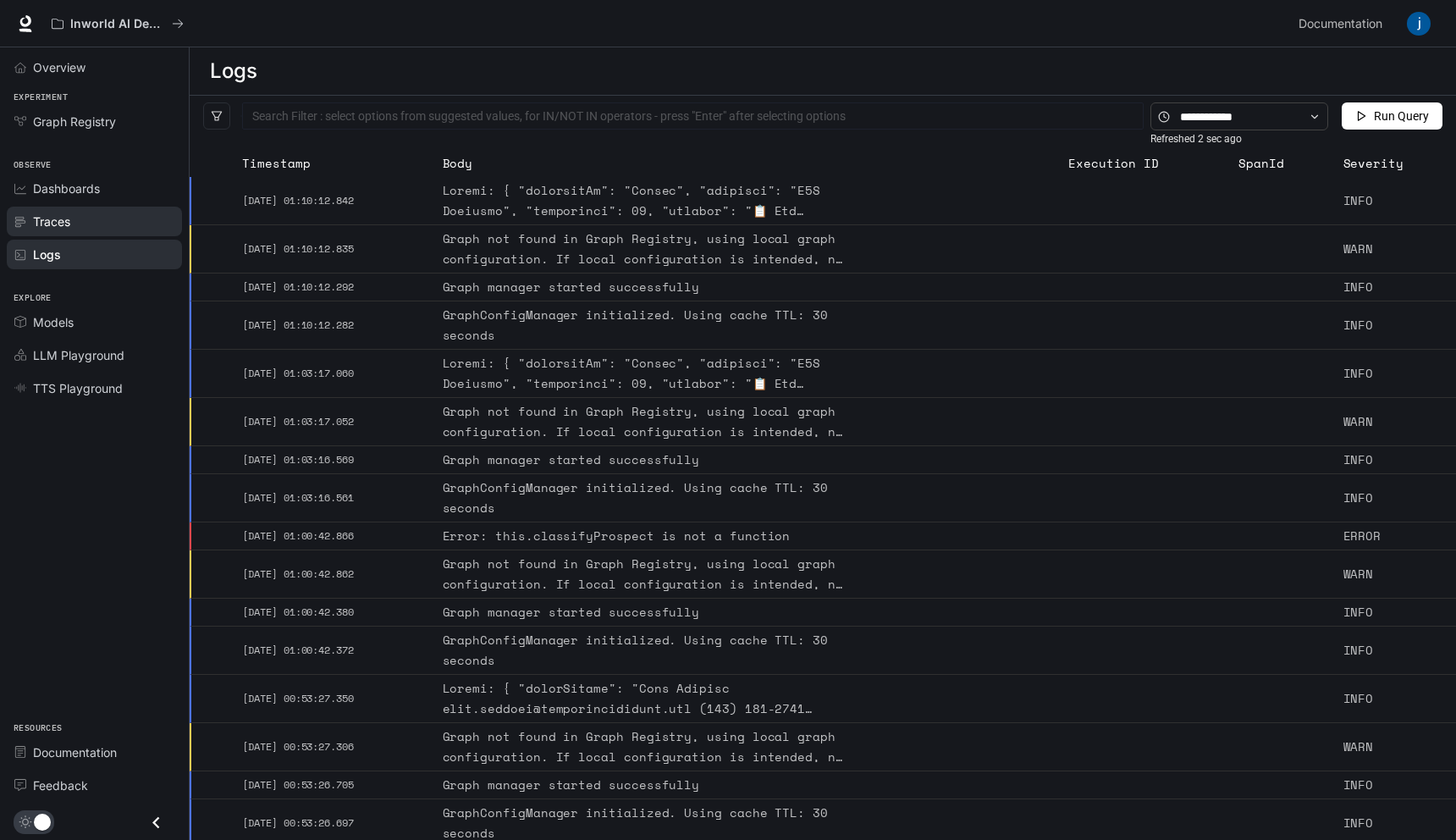
click at [83, 219] on div "Traces" at bounding box center [104, 222] width 142 height 18
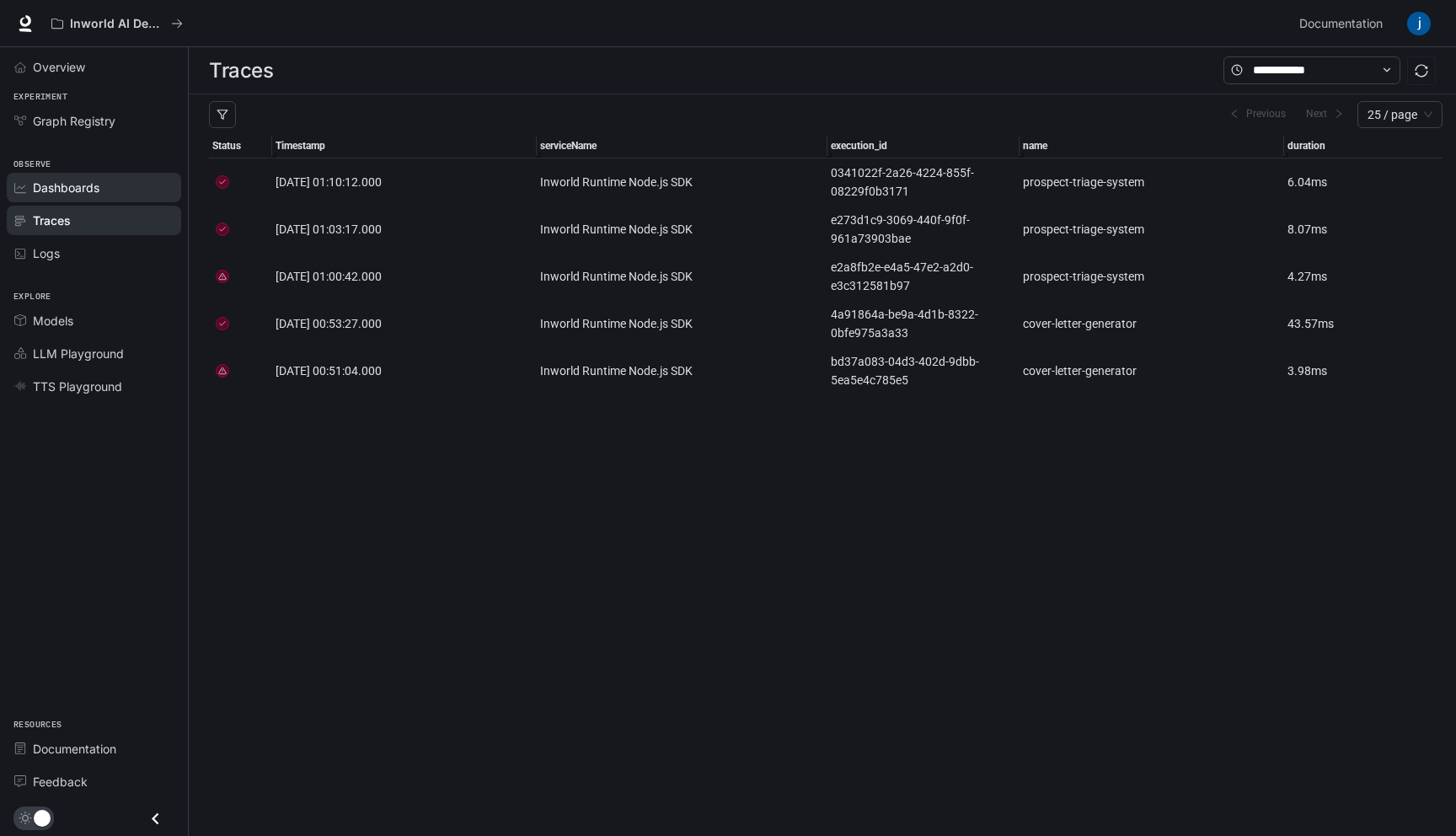
click at [85, 188] on span "Dashboards" at bounding box center [66, 188] width 66 height 17
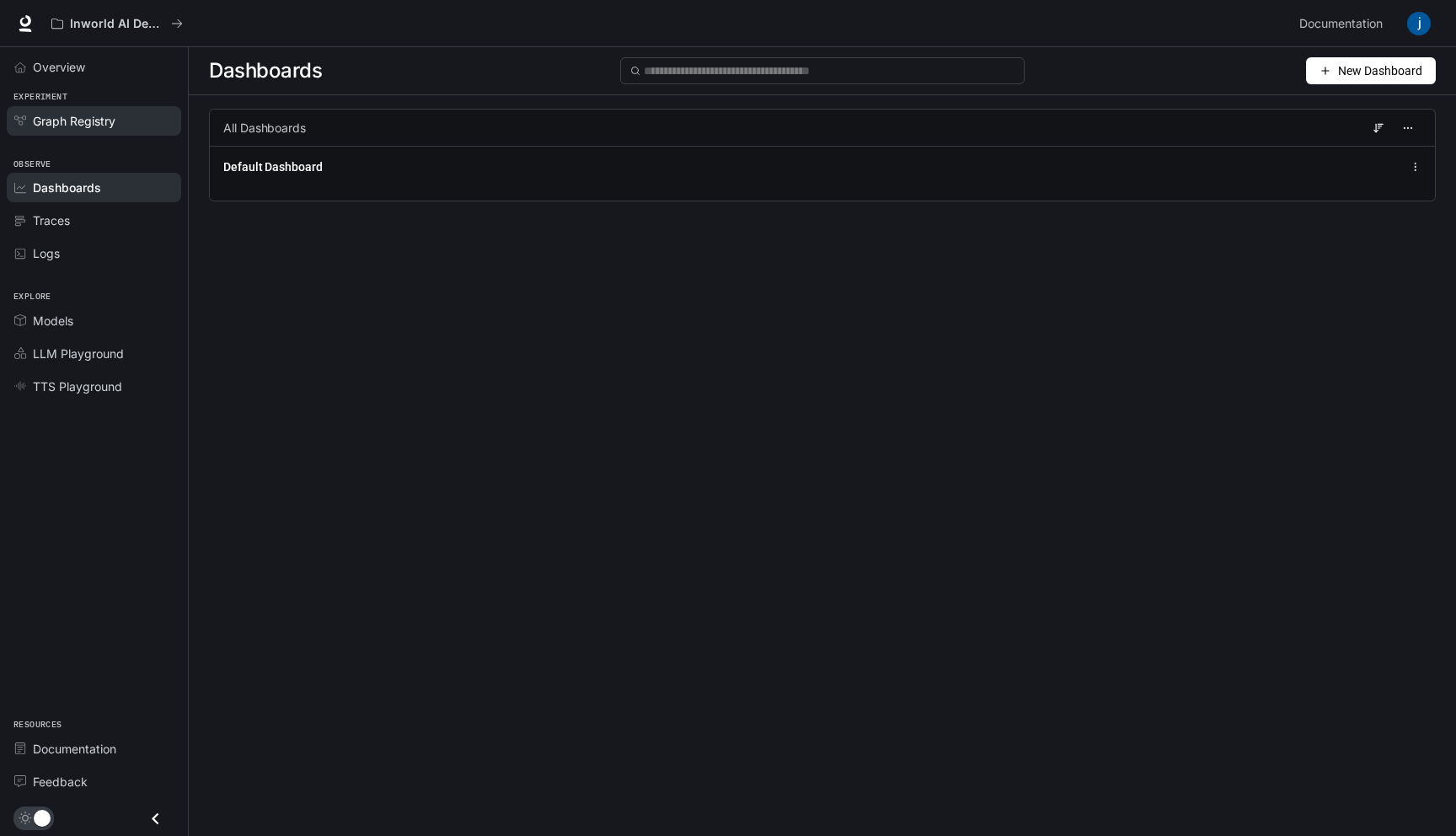
click at [86, 117] on span "Graph Registry" at bounding box center [74, 121] width 83 height 17
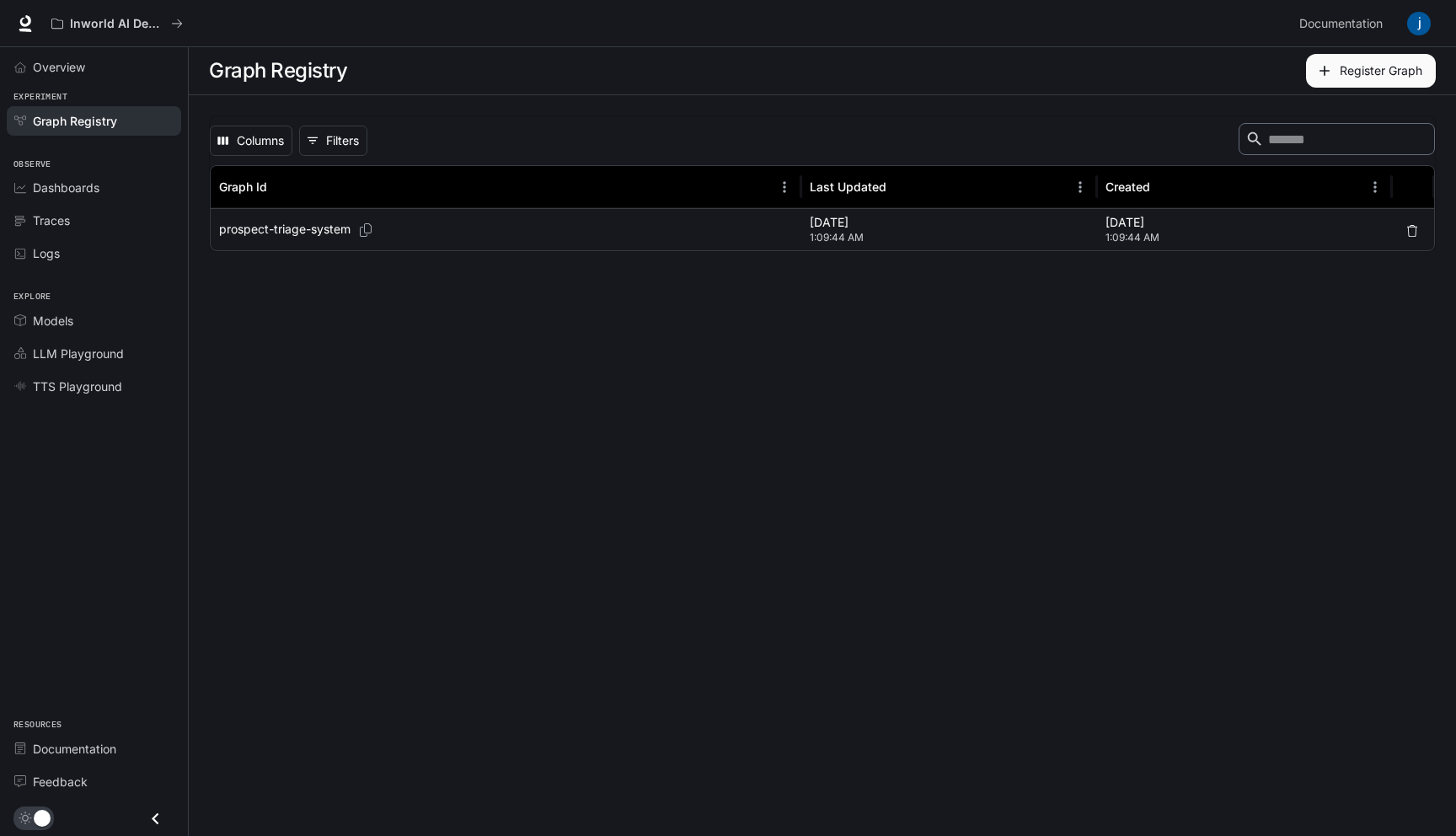
click at [329, 228] on p "prospect-triage-system" at bounding box center [284, 228] width 131 height 17
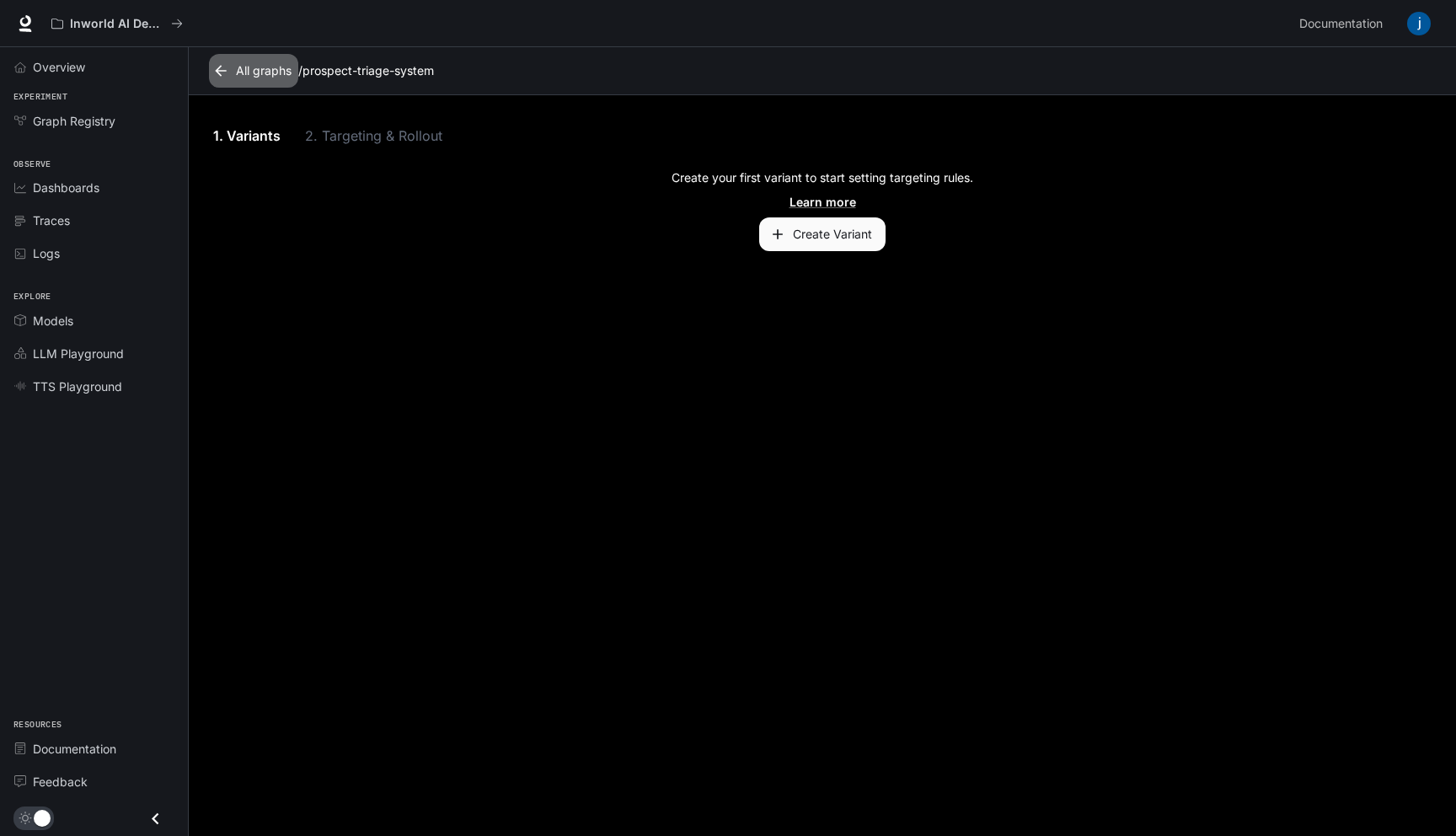
click at [228, 72] on icon at bounding box center [220, 70] width 17 height 17
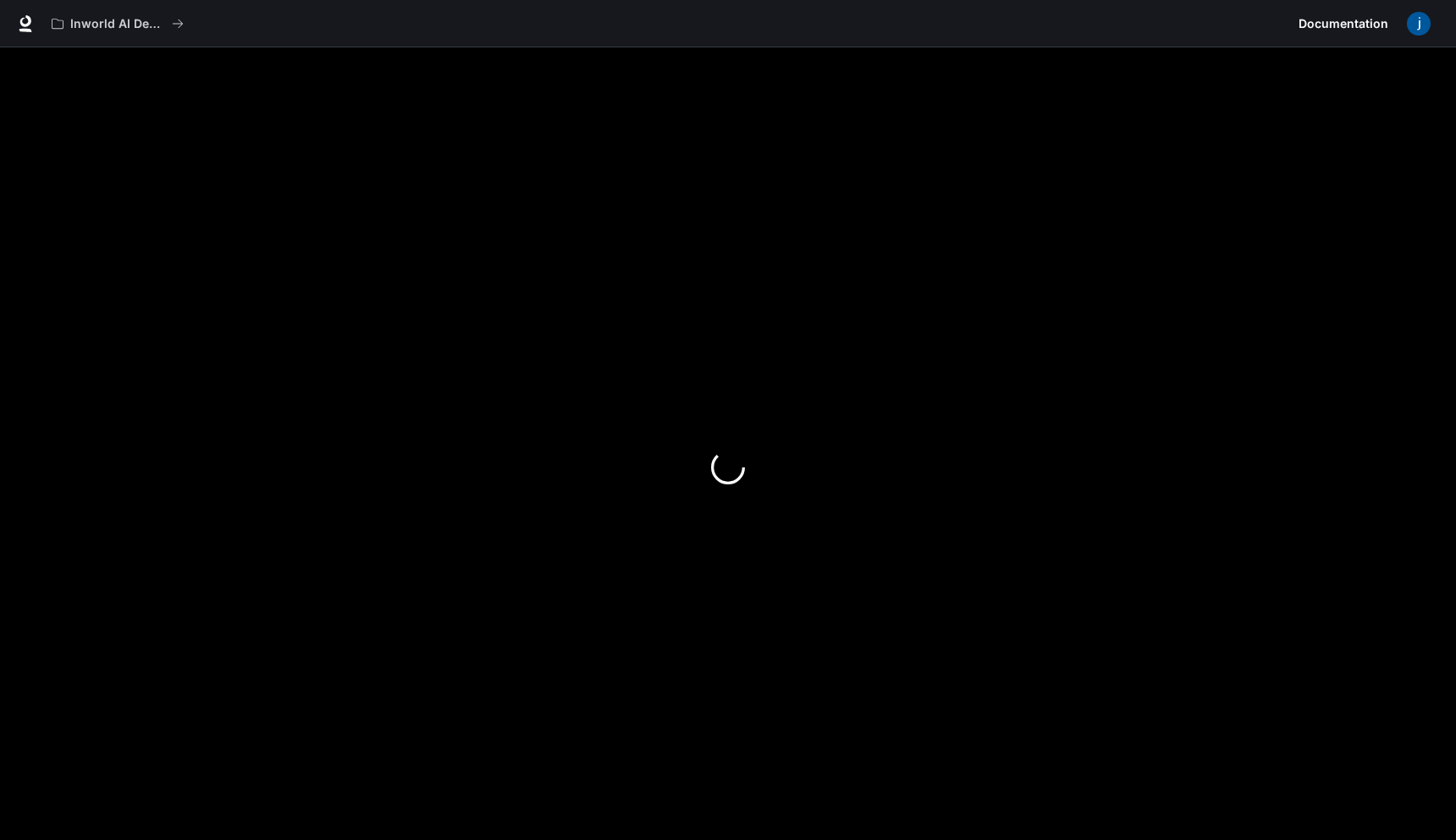
scroll to position [53, 0]
